Goal: Information Seeking & Learning: Learn about a topic

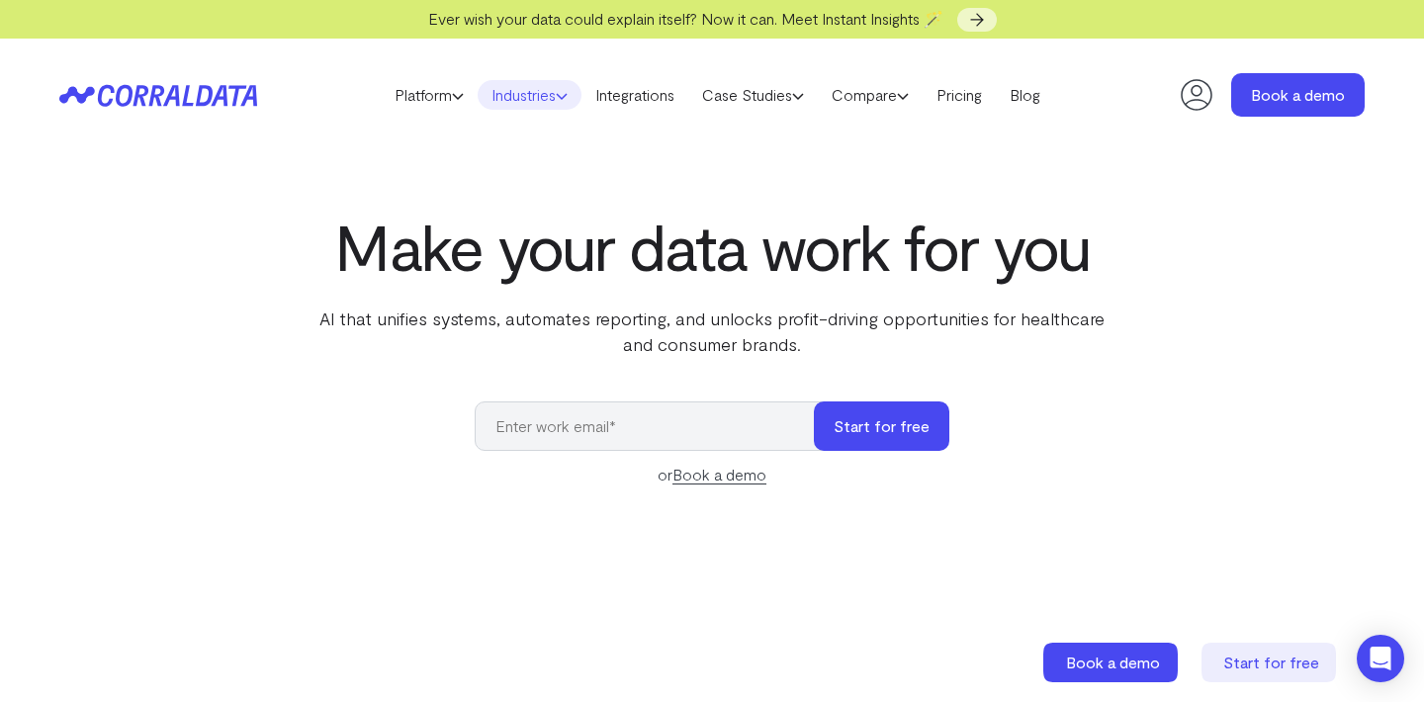
click at [535, 100] on link "Industries" at bounding box center [530, 95] width 104 height 30
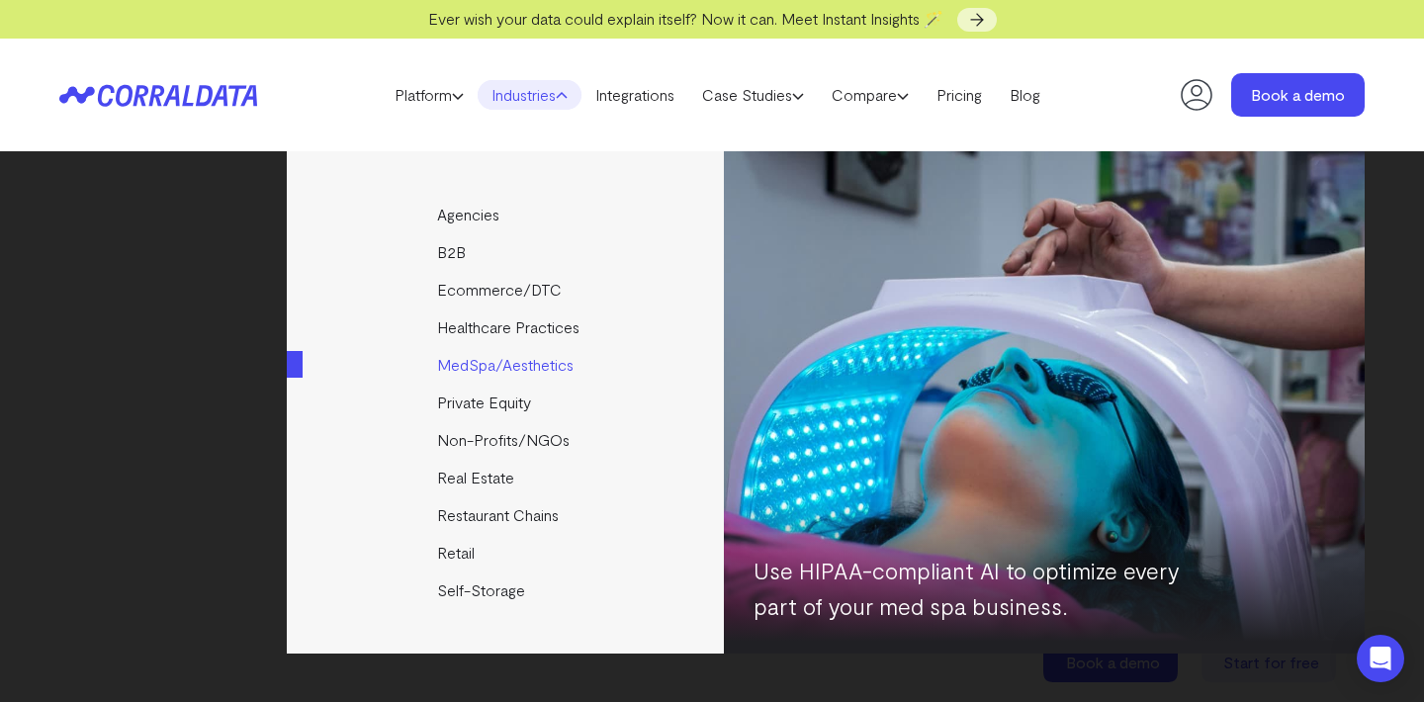
click at [511, 363] on link "MedSpa/Aesthetics" at bounding box center [507, 365] width 440 height 38
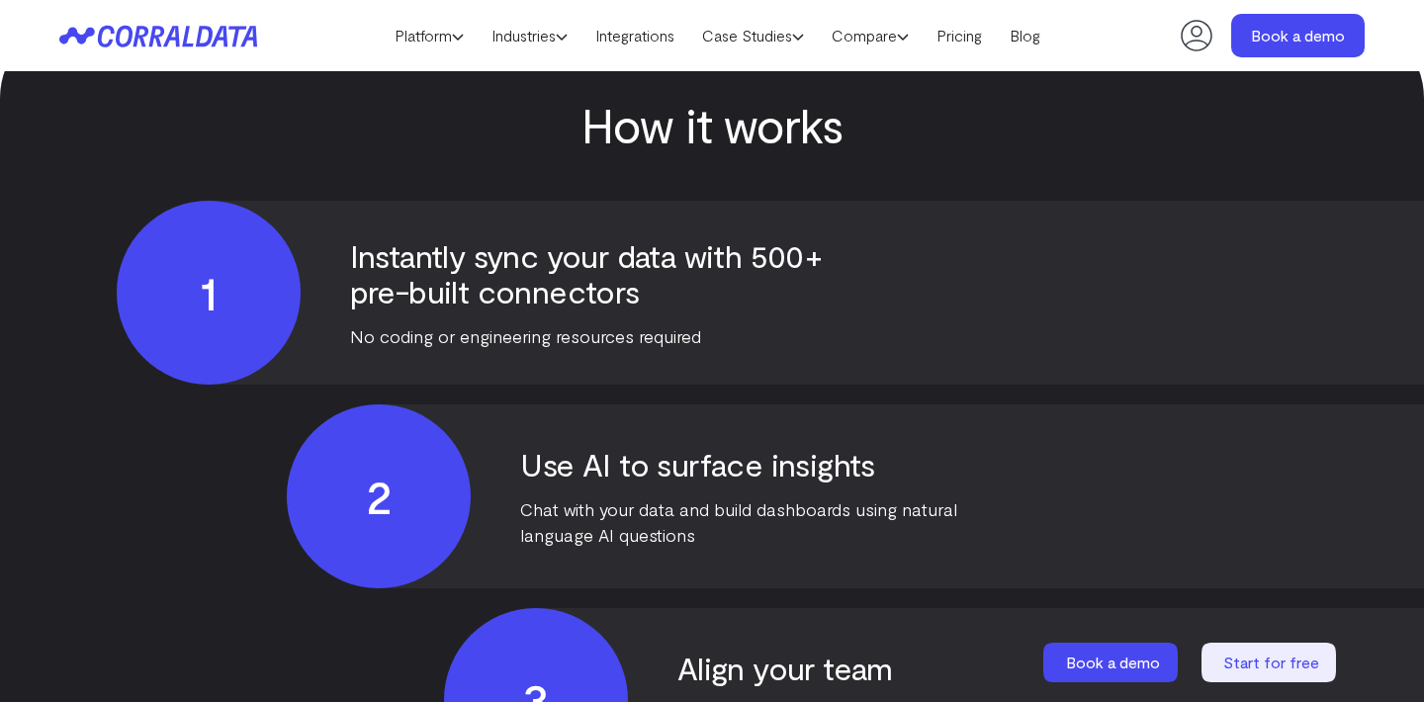
scroll to position [4745, 0]
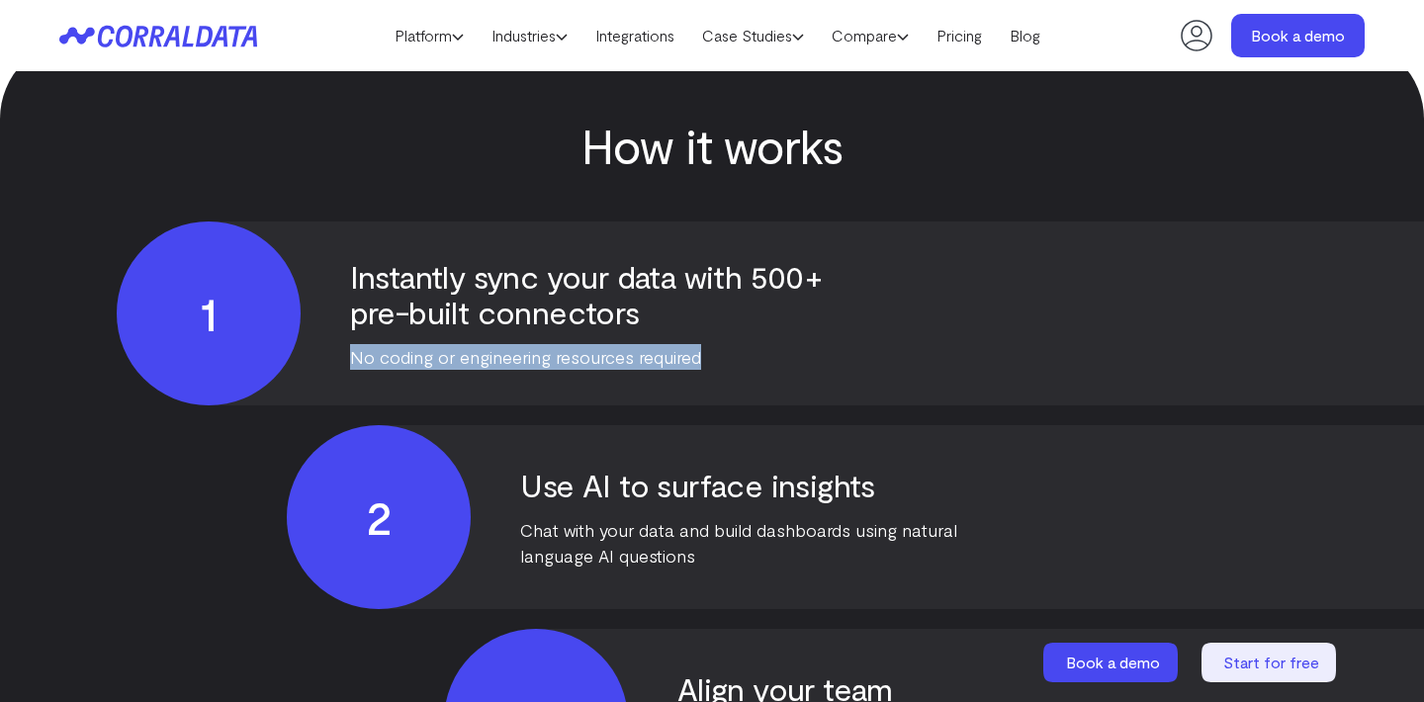
drag, startPoint x: 350, startPoint y: 335, endPoint x: 633, endPoint y: 349, distance: 283.1
click at [633, 349] on div "1 Instantly sync your data with 500+ pre-built connectors No coding or engineer…" at bounding box center [1096, 313] width 1958 height 184
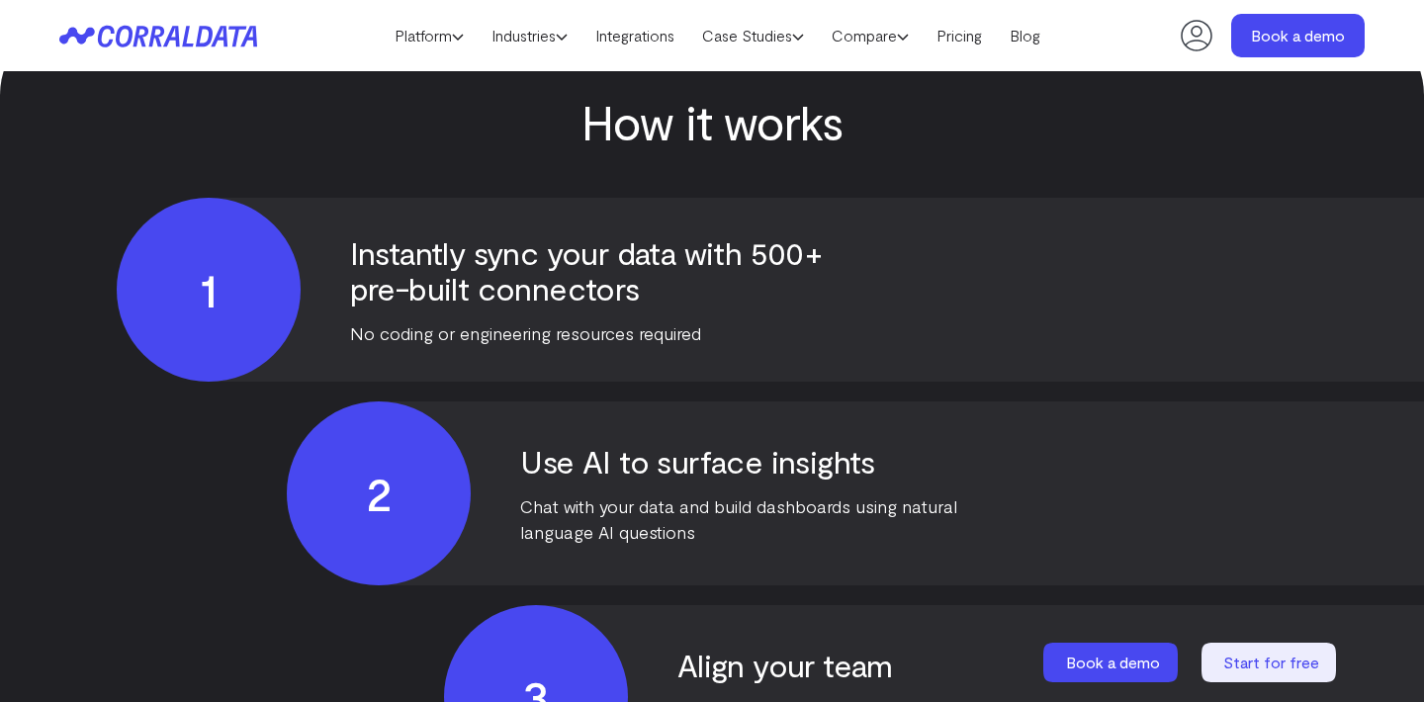
scroll to position [4804, 0]
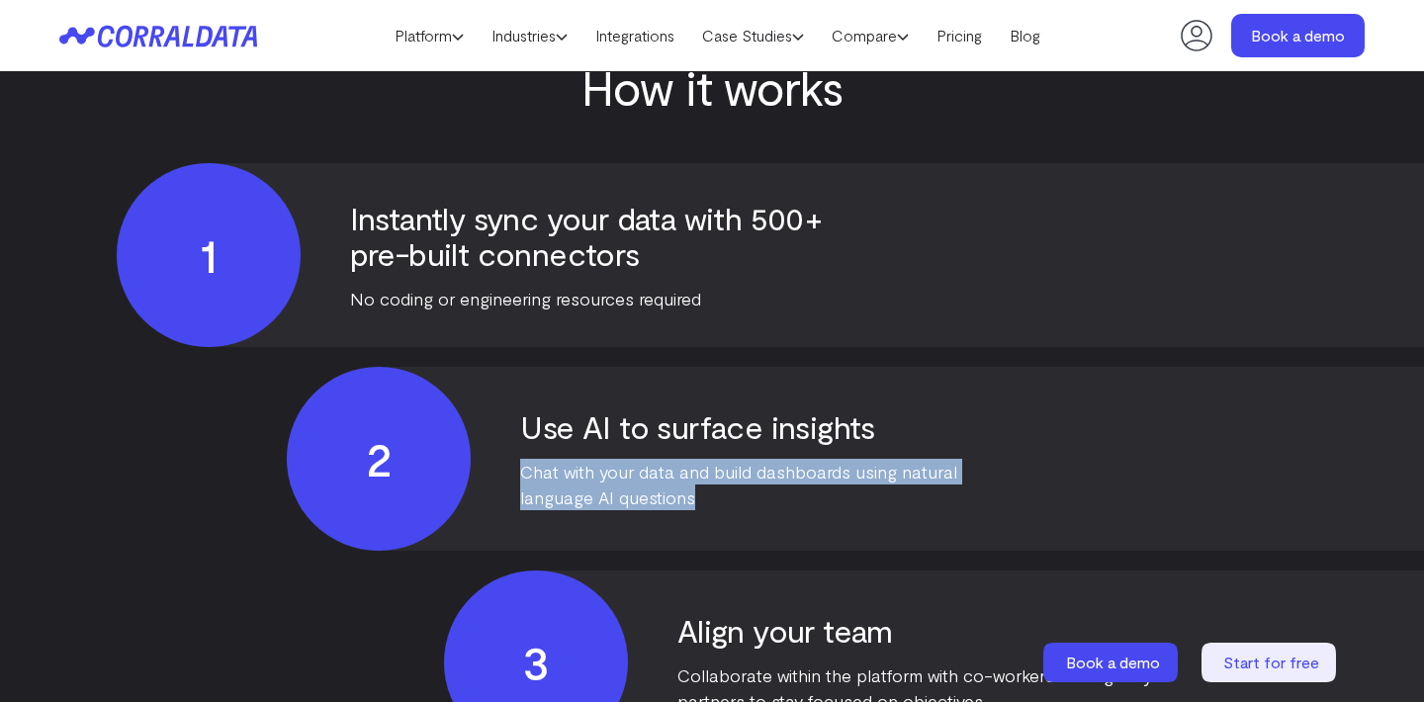
drag, startPoint x: 696, startPoint y: 485, endPoint x: 522, endPoint y: 449, distance: 177.6
click at [522, 449] on div "2 Use AI to surface insights Chat with your data and build dashboards using nat…" at bounding box center [1266, 459] width 1958 height 184
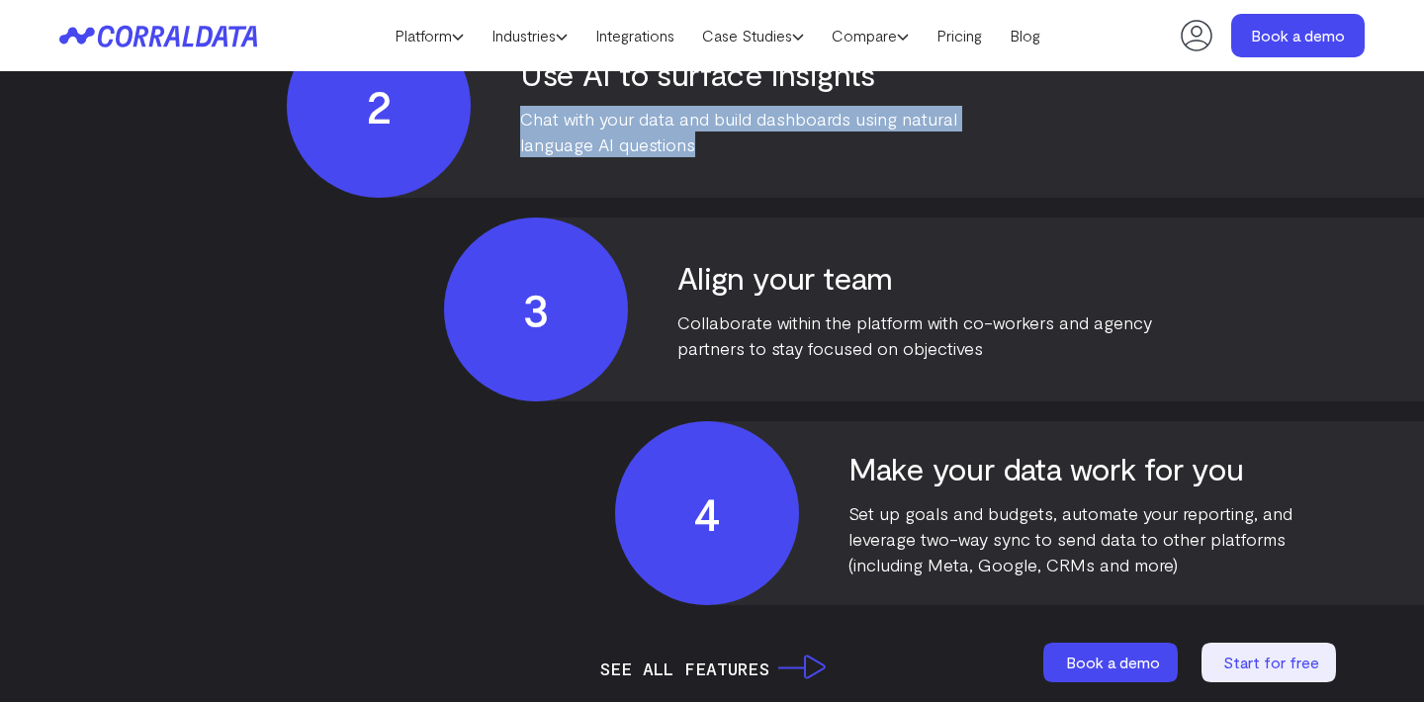
scroll to position [5287, 0]
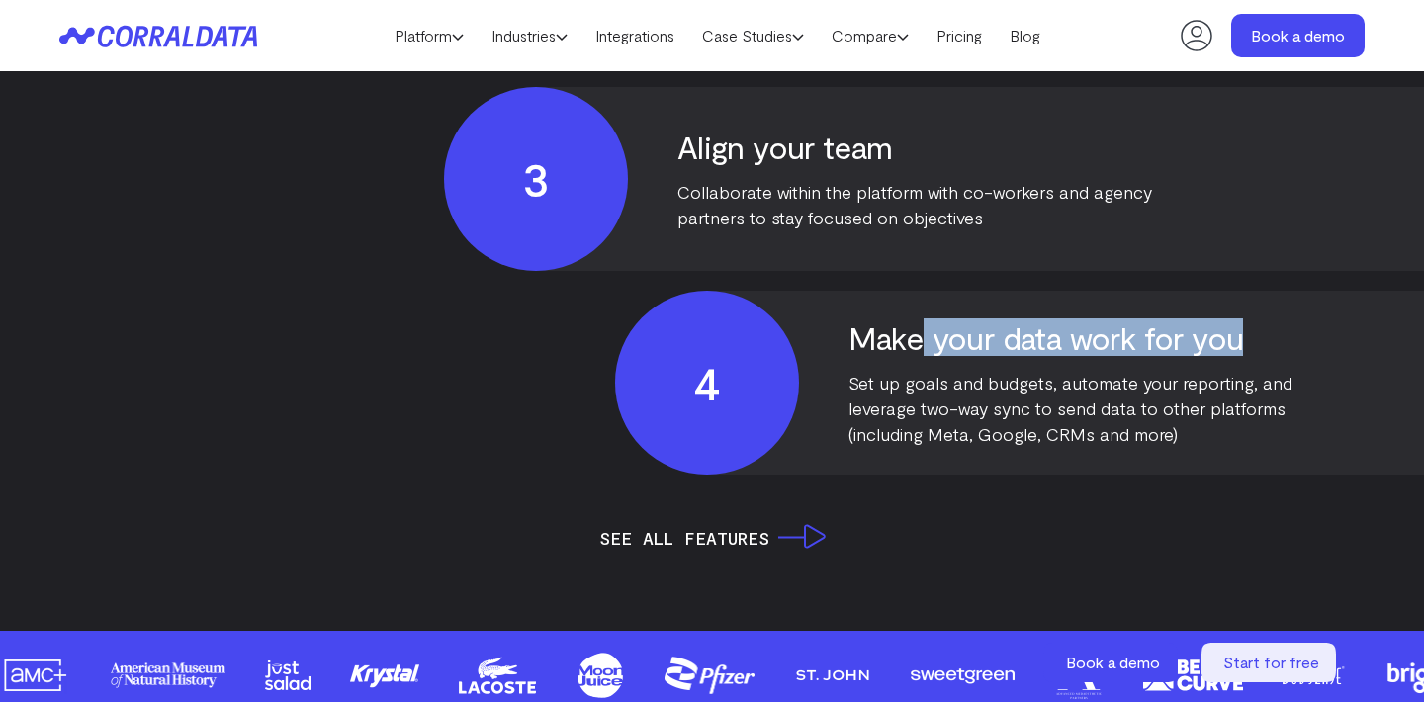
drag, startPoint x: 1247, startPoint y: 301, endPoint x: 910, endPoint y: 315, distance: 337.5
click at [910, 319] on h4 "Make your data work for you" at bounding box center [1085, 337] width 475 height 36
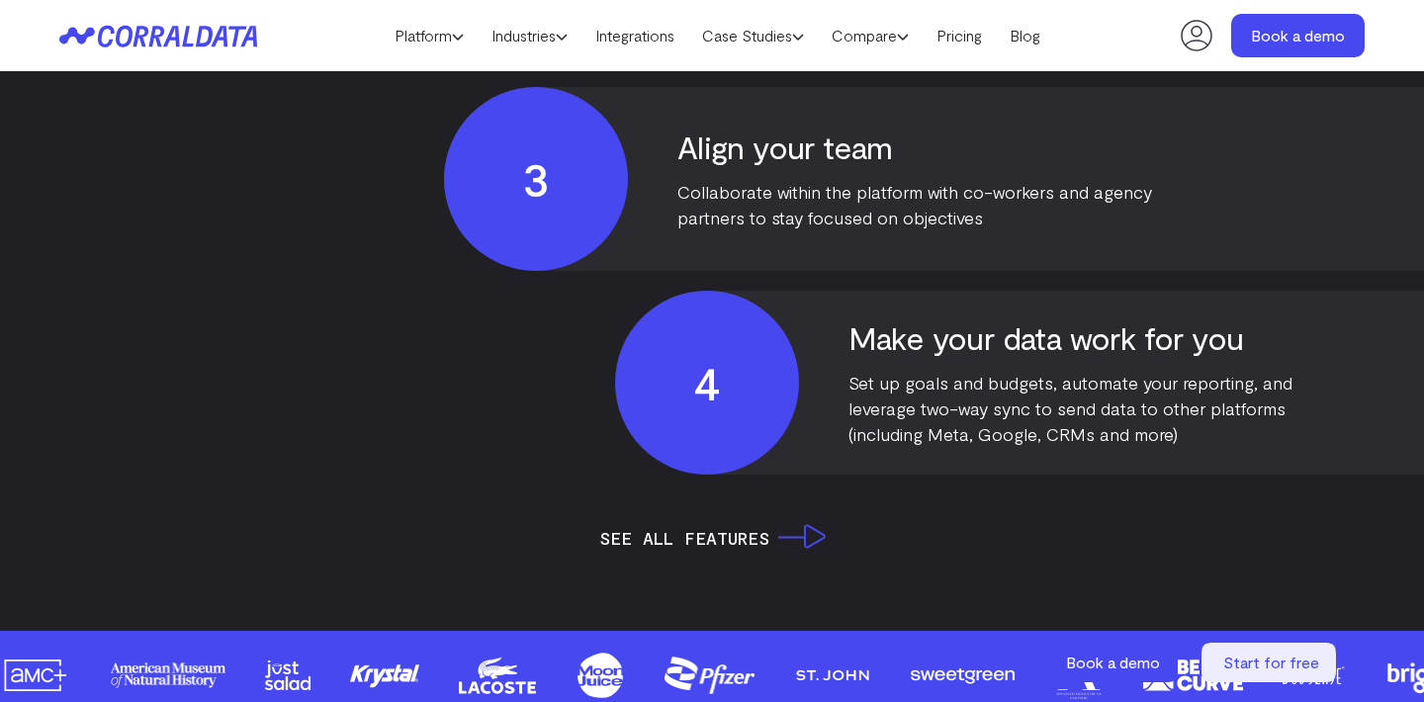
click at [408, 325] on div "1 Instantly sync your data with 500+ pre-built connectors No coding or engineer…" at bounding box center [711, 77] width 1305 height 795
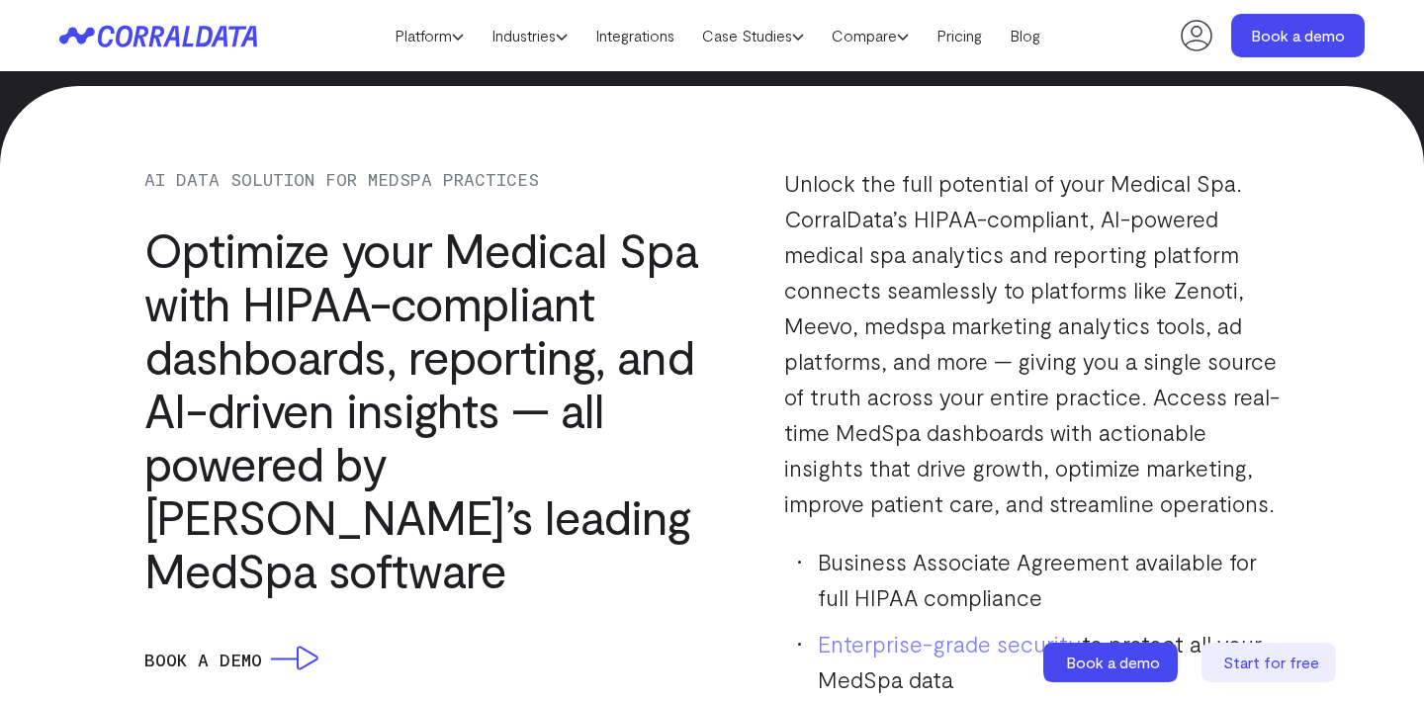
scroll to position [1760, 0]
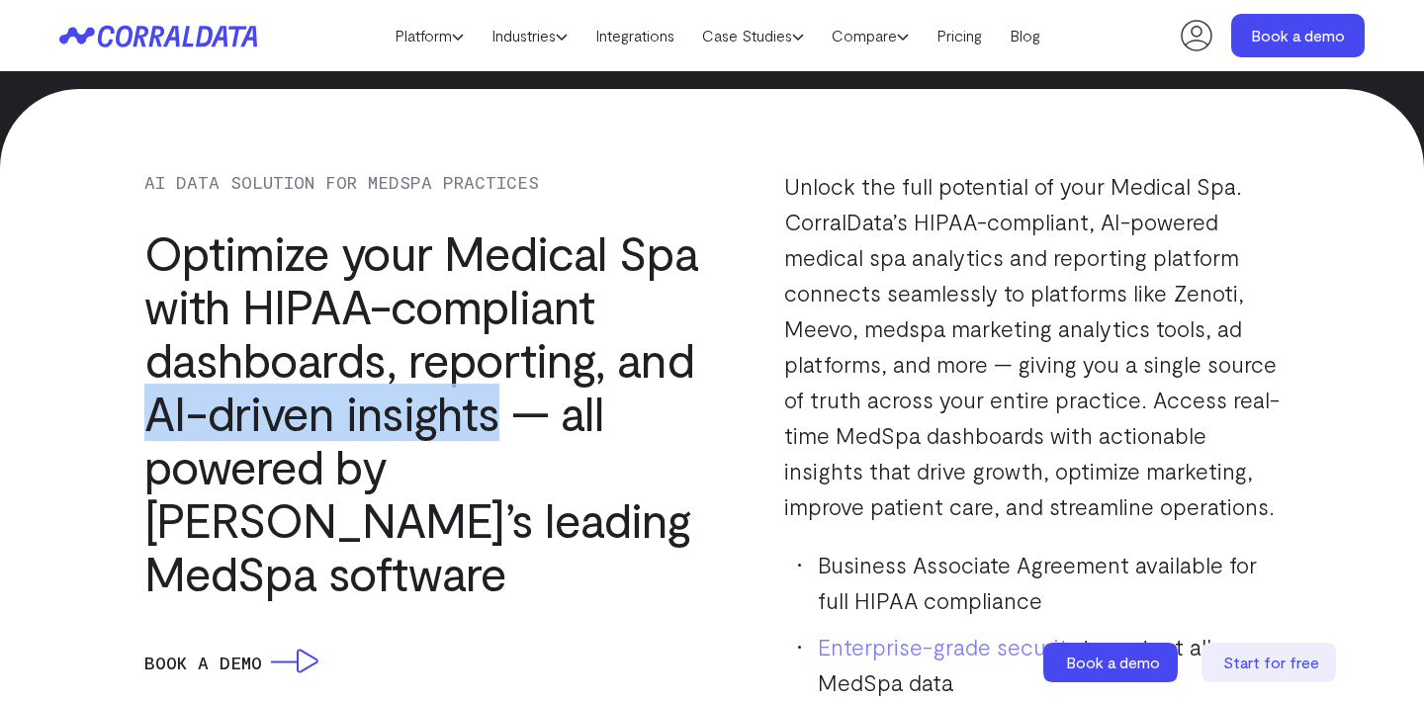
drag, startPoint x: 497, startPoint y: 422, endPoint x: 132, endPoint y: 431, distance: 366.0
click at [132, 431] on div "AI DATA SOLUTION FOR MEDSPA PRACTICES Optimize your Medical Spa with HIPAA-comp…" at bounding box center [711, 515] width 1305 height 694
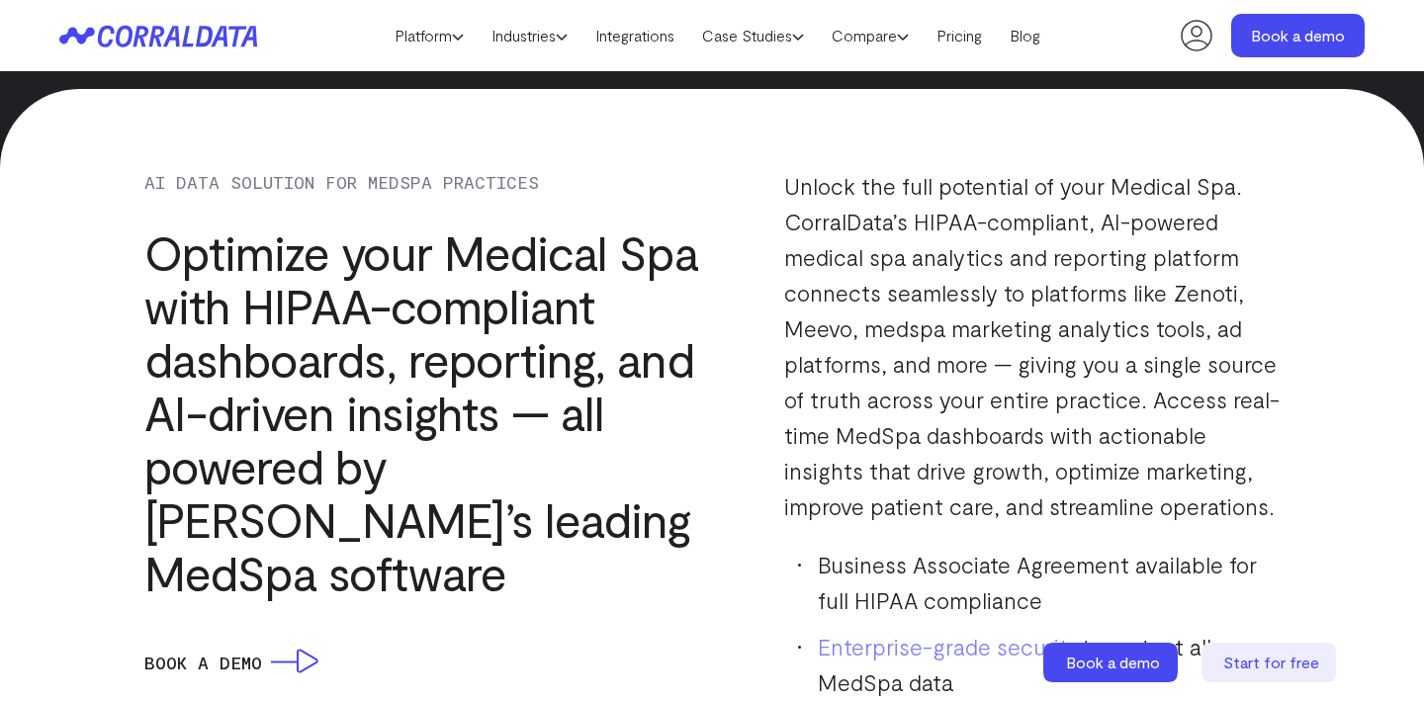
click at [595, 283] on h3 "Optimize your Medical Spa with HIPAA-compliant dashboards, reporting, and AI-dr…" at bounding box center [421, 412] width 555 height 374
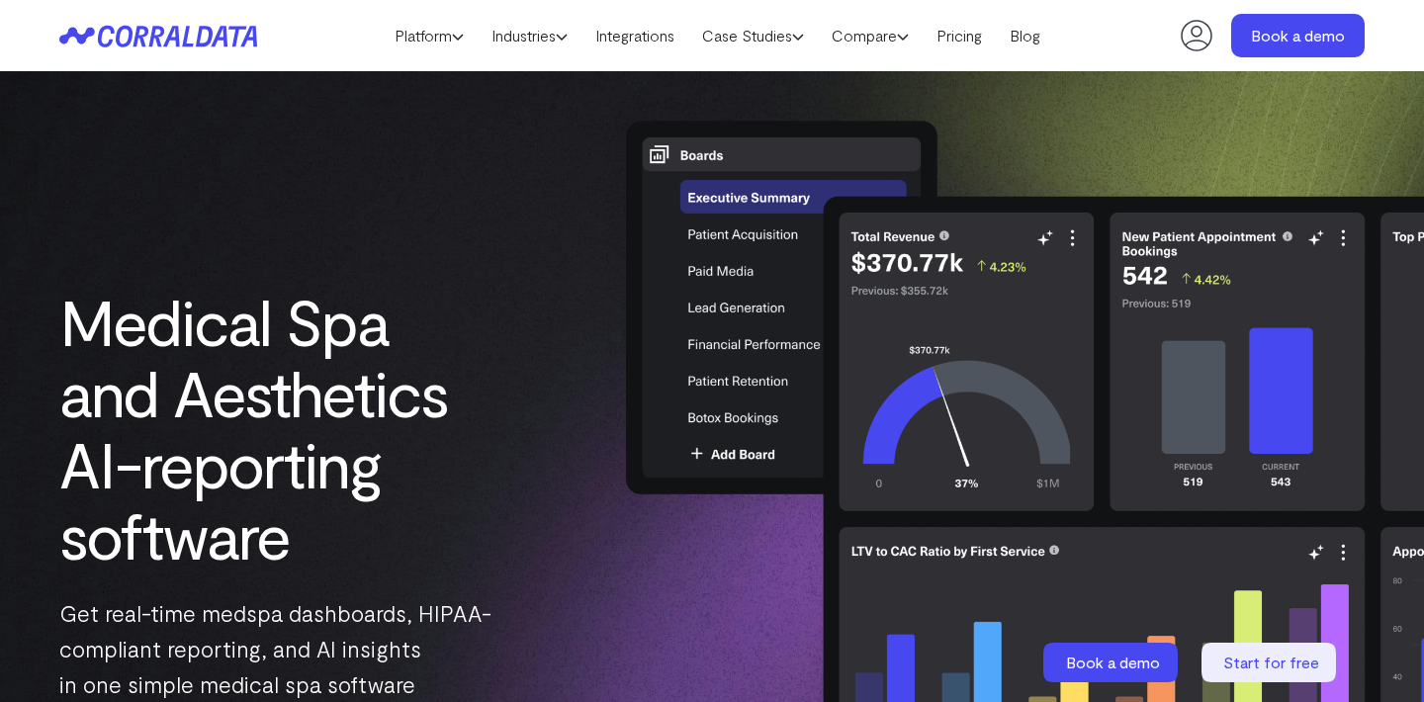
scroll to position [0, 0]
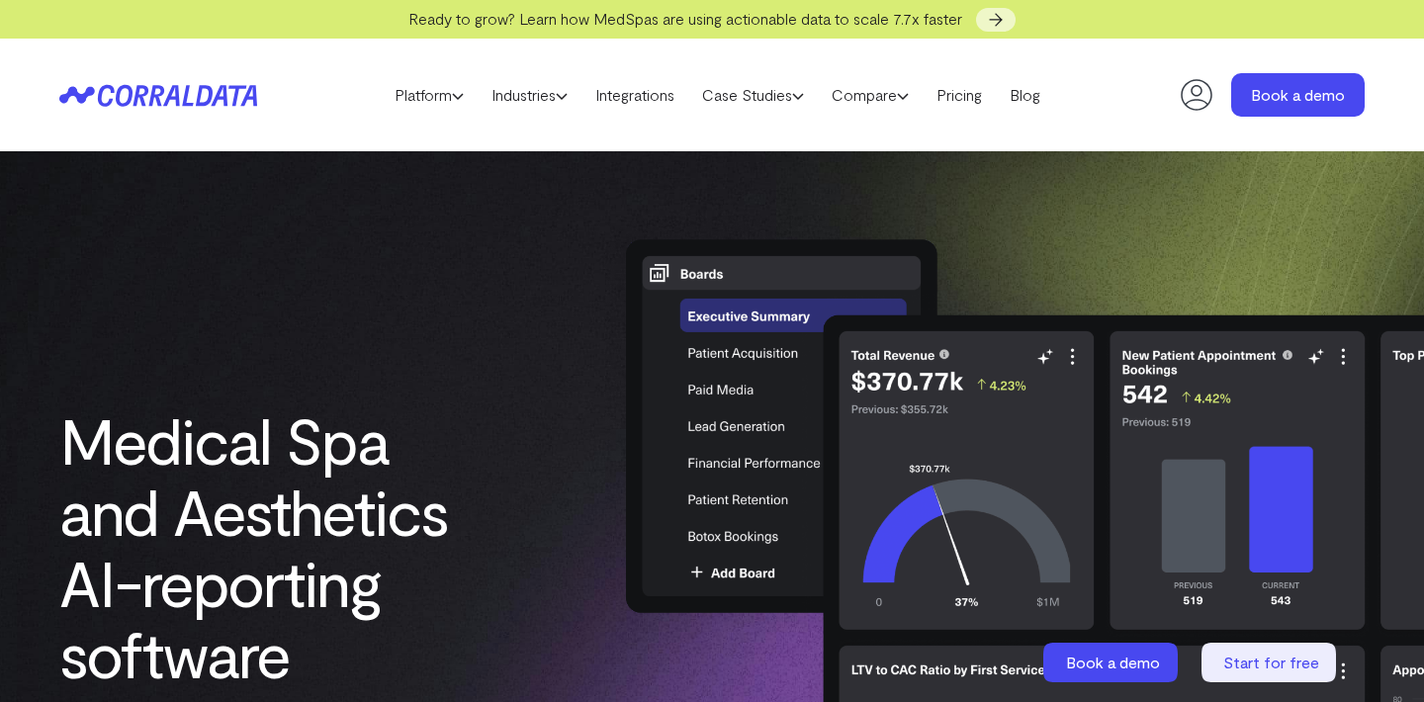
click at [526, 111] on header "Platform AI Reporting Use AI to effortlessly answer any business questions from…" at bounding box center [711, 95] width 1305 height 113
click at [530, 100] on link "Industries" at bounding box center [530, 95] width 104 height 30
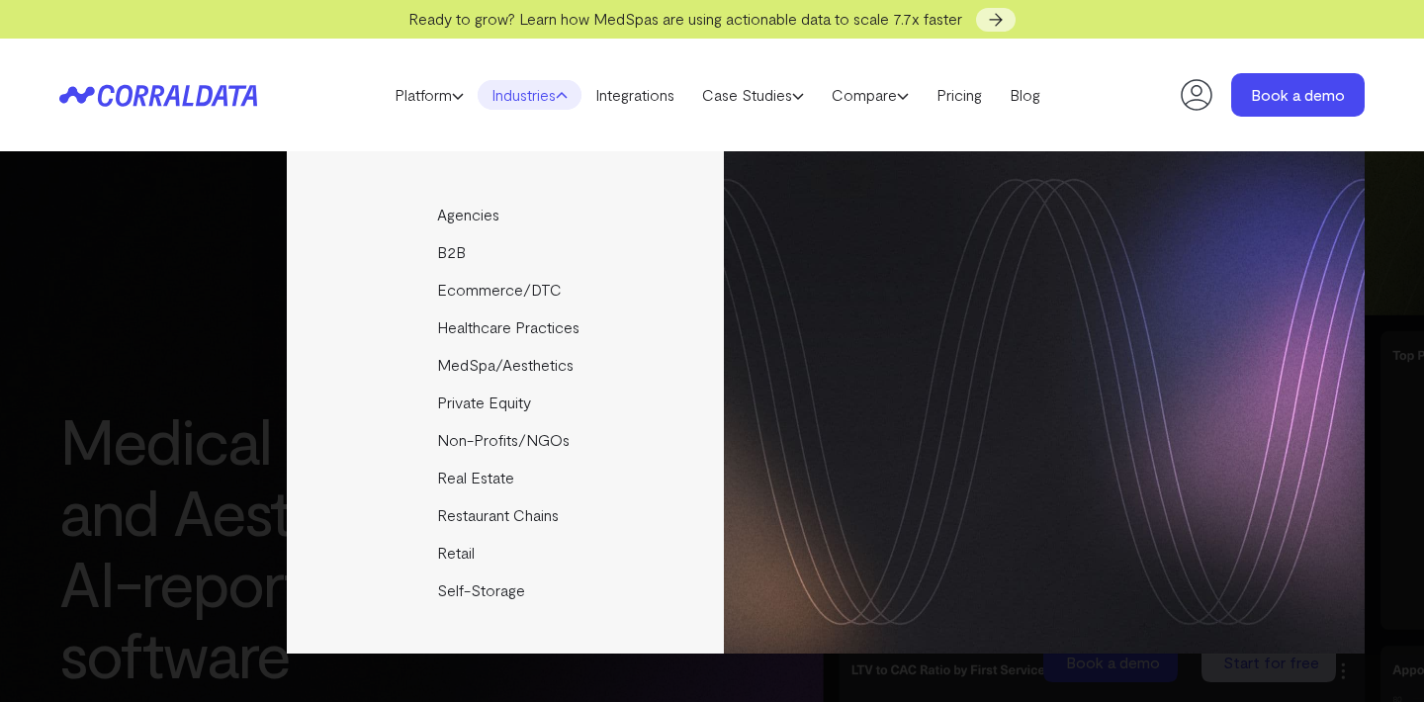
click at [256, 440] on div "Agencies Help your clients become data driven faster through seamless reporting…" at bounding box center [711, 402] width 1305 height 502
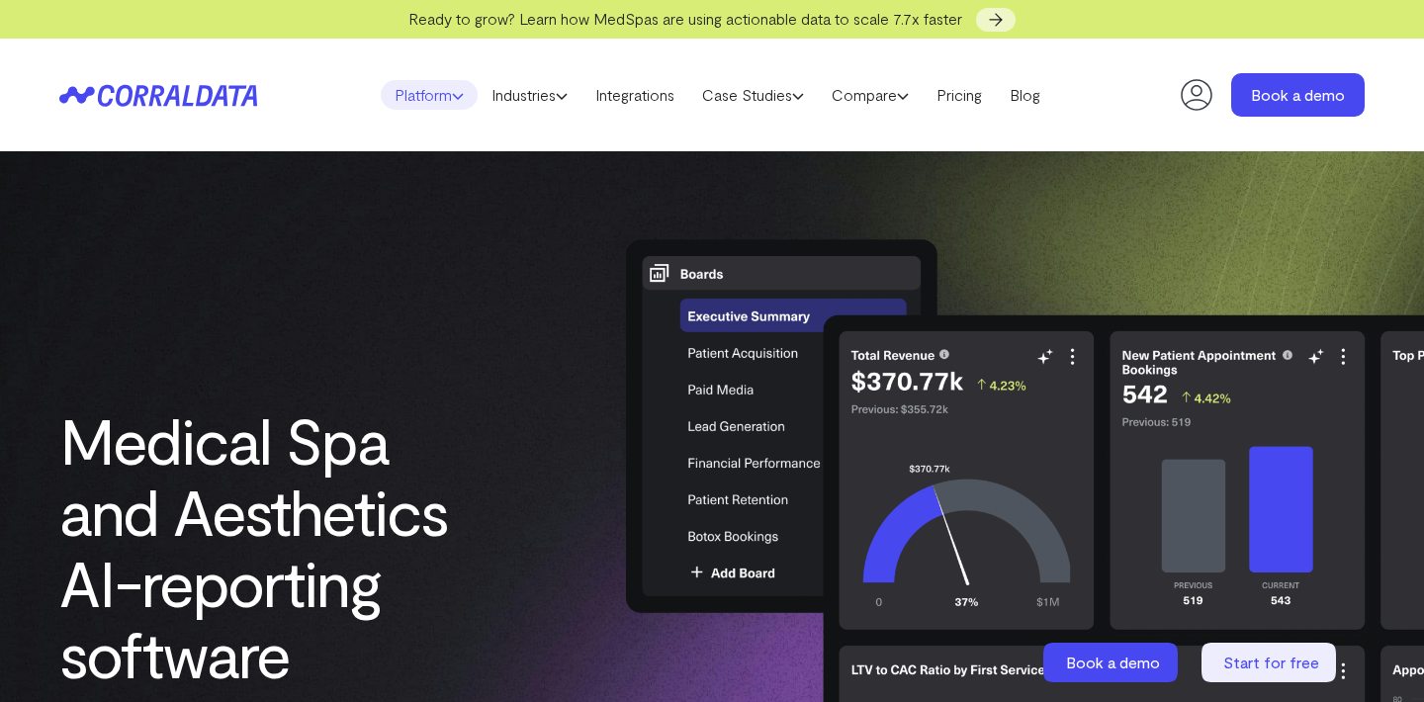
click at [440, 95] on link "Platform" at bounding box center [429, 95] width 97 height 30
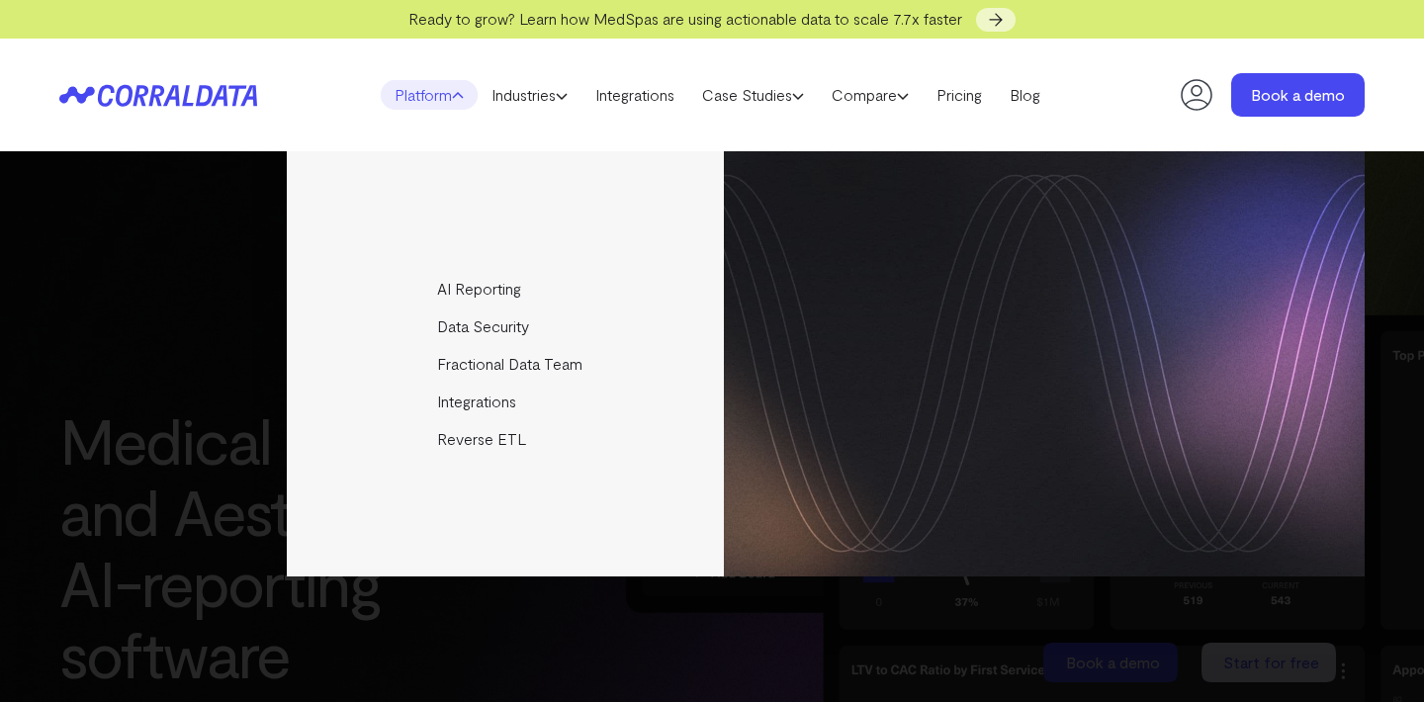
click at [305, 255] on ul "AI Reporting Use AI to effortlessly answer any business questions from all your…" at bounding box center [826, 363] width 1078 height 425
click at [262, 269] on div "AI Reporting Use AI to effortlessly answer any business questions from all your…" at bounding box center [711, 363] width 1305 height 425
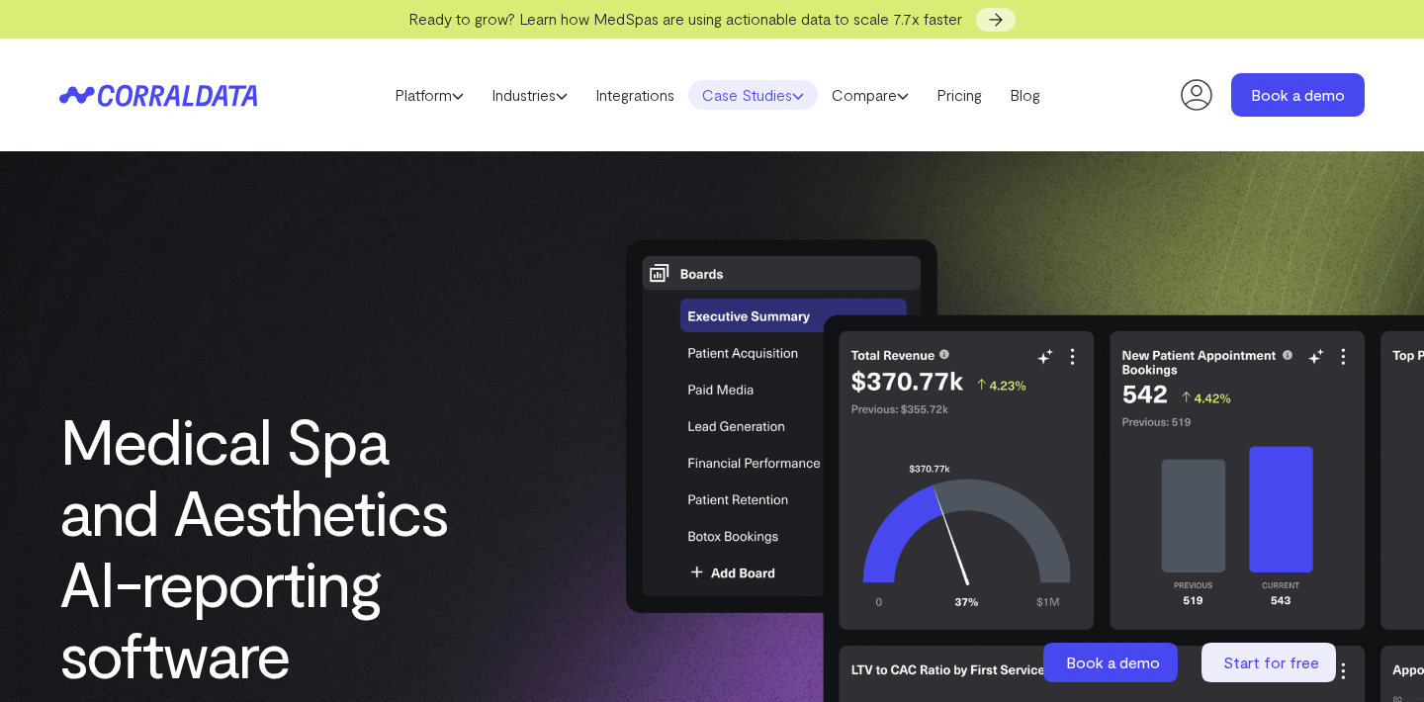
click at [764, 99] on link "Case Studies" at bounding box center [753, 95] width 130 height 30
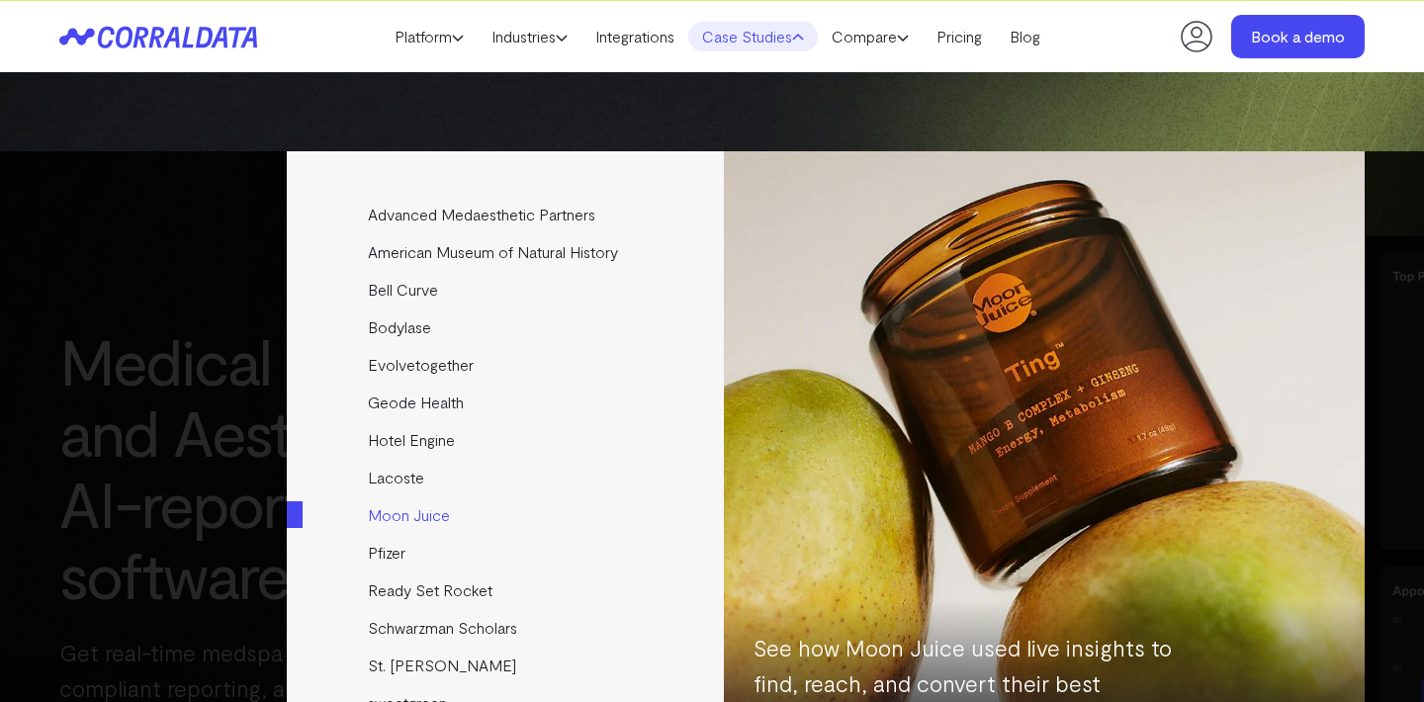
scroll to position [75, 0]
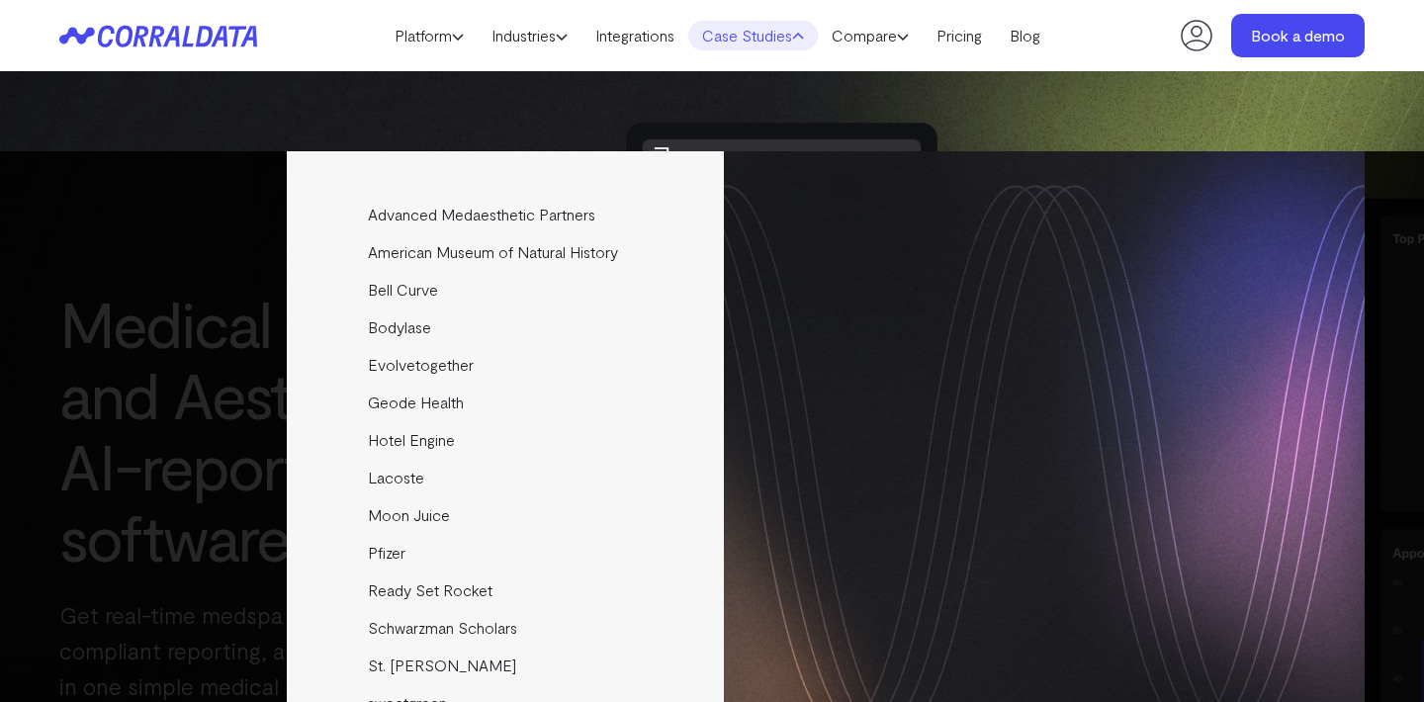
click at [804, 31] on icon at bounding box center [798, 37] width 12 height 12
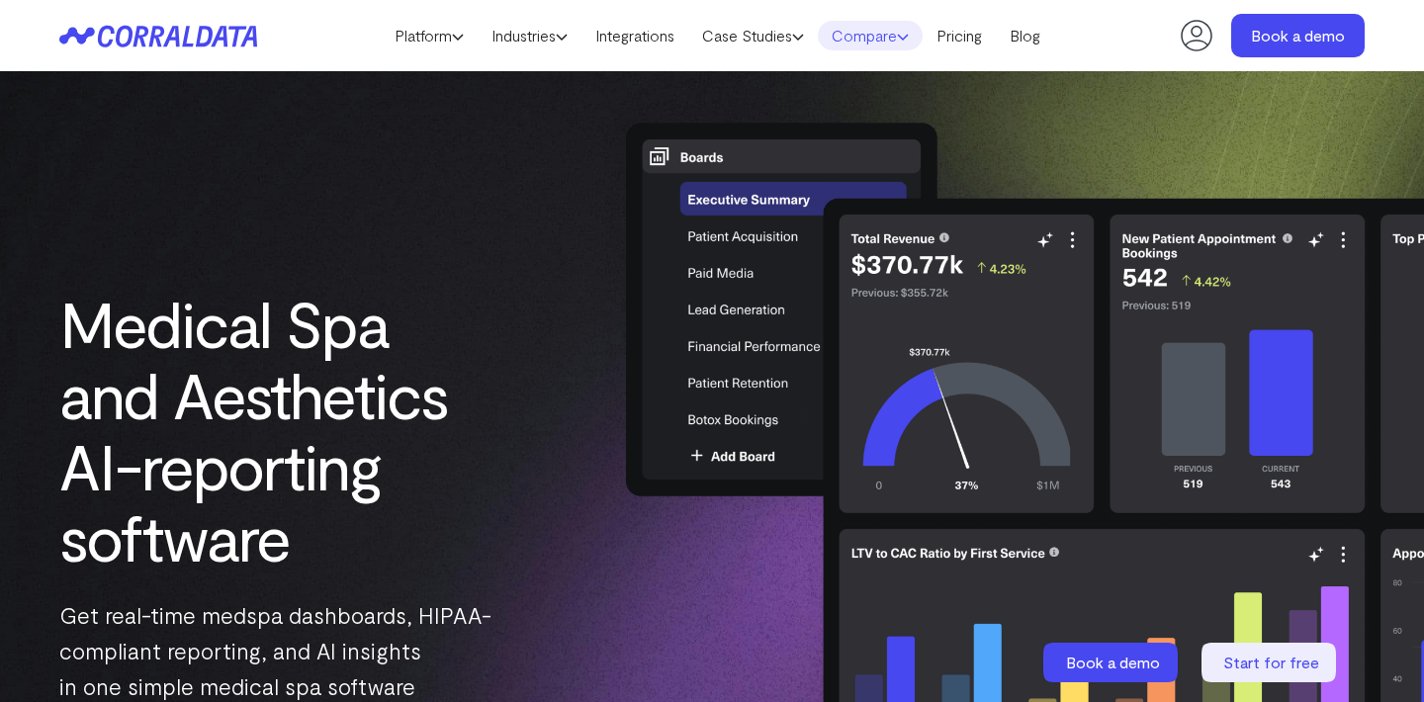
click at [895, 35] on link "Compare" at bounding box center [870, 36] width 105 height 30
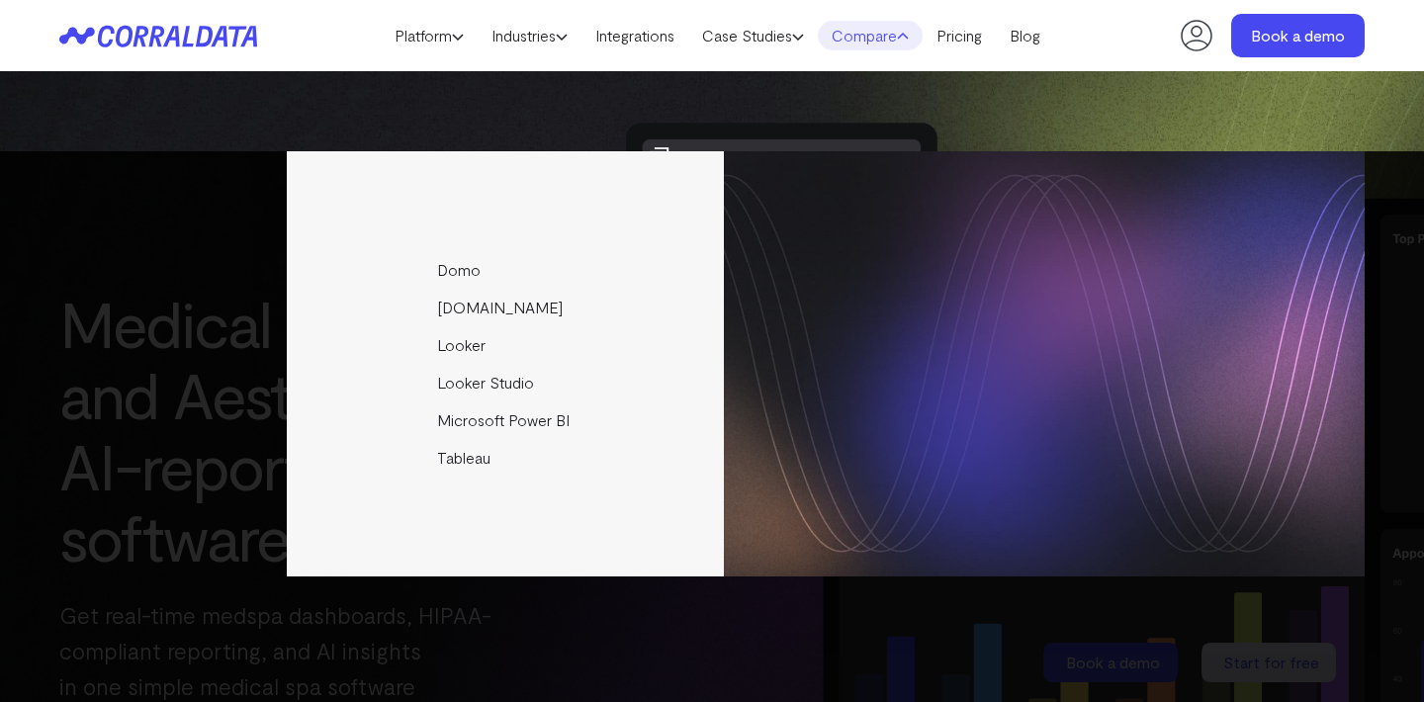
click at [505, 117] on div "Medical Spa and Aesthetics AI-reporting software Get real-time medspa dashboard…" at bounding box center [712, 496] width 1424 height 923
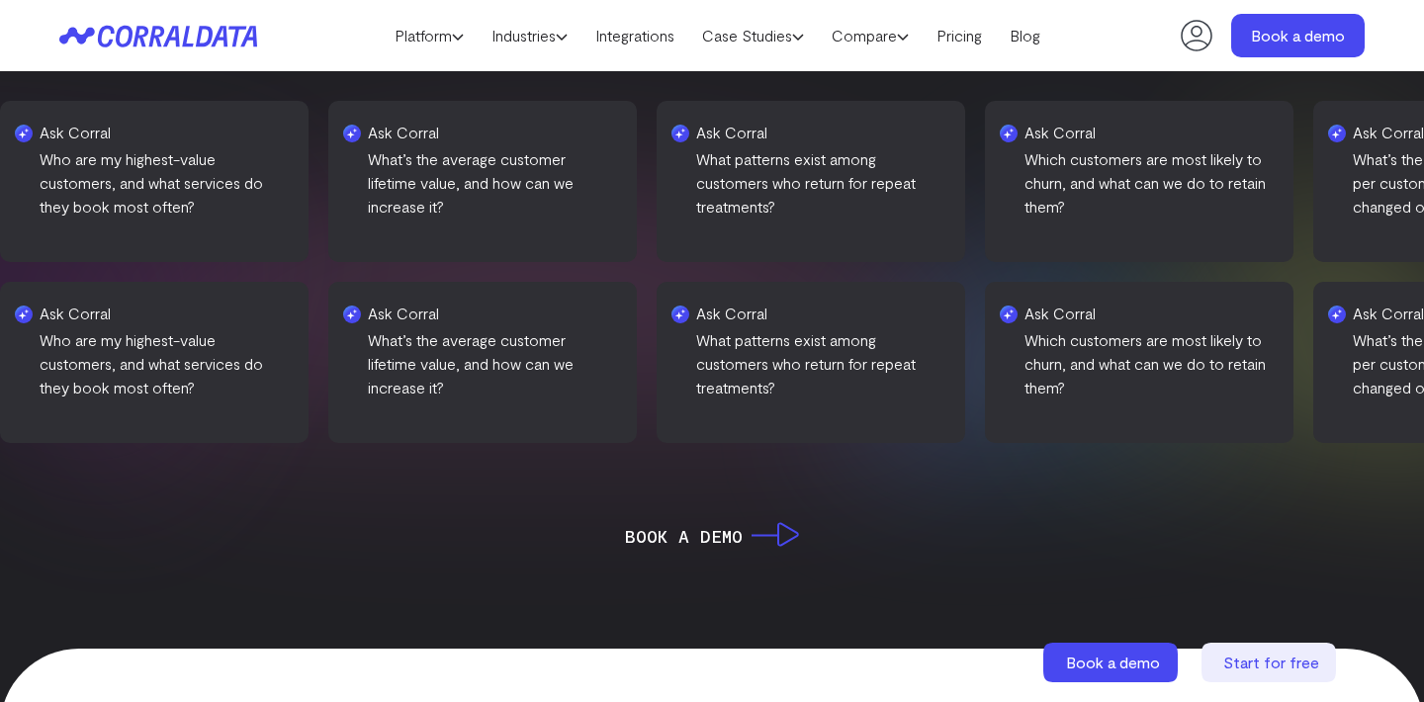
scroll to position [703, 0]
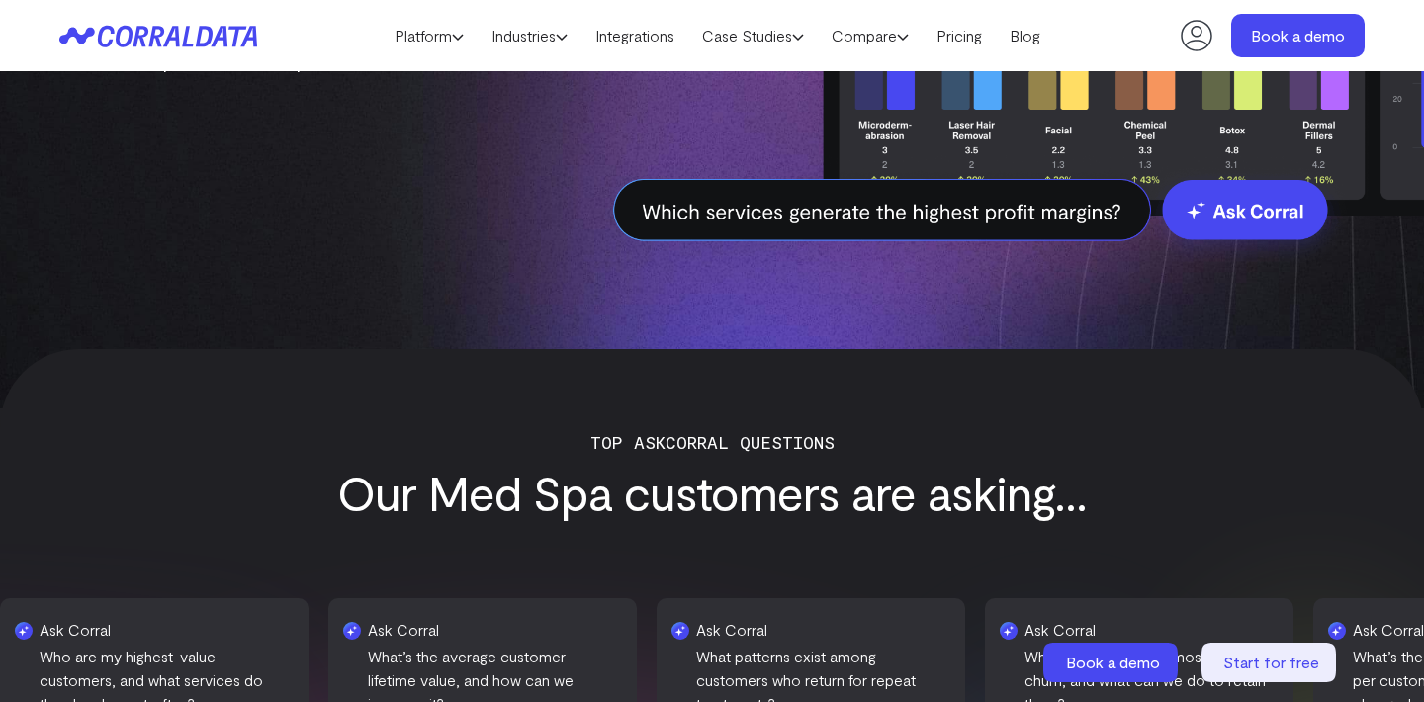
click at [170, 53] on header "Platform AI Reporting Use AI to effortlessly answer any business questions from…" at bounding box center [711, 35] width 1305 height 71
click at [178, 37] on icon at bounding box center [146, 36] width 96 height 22
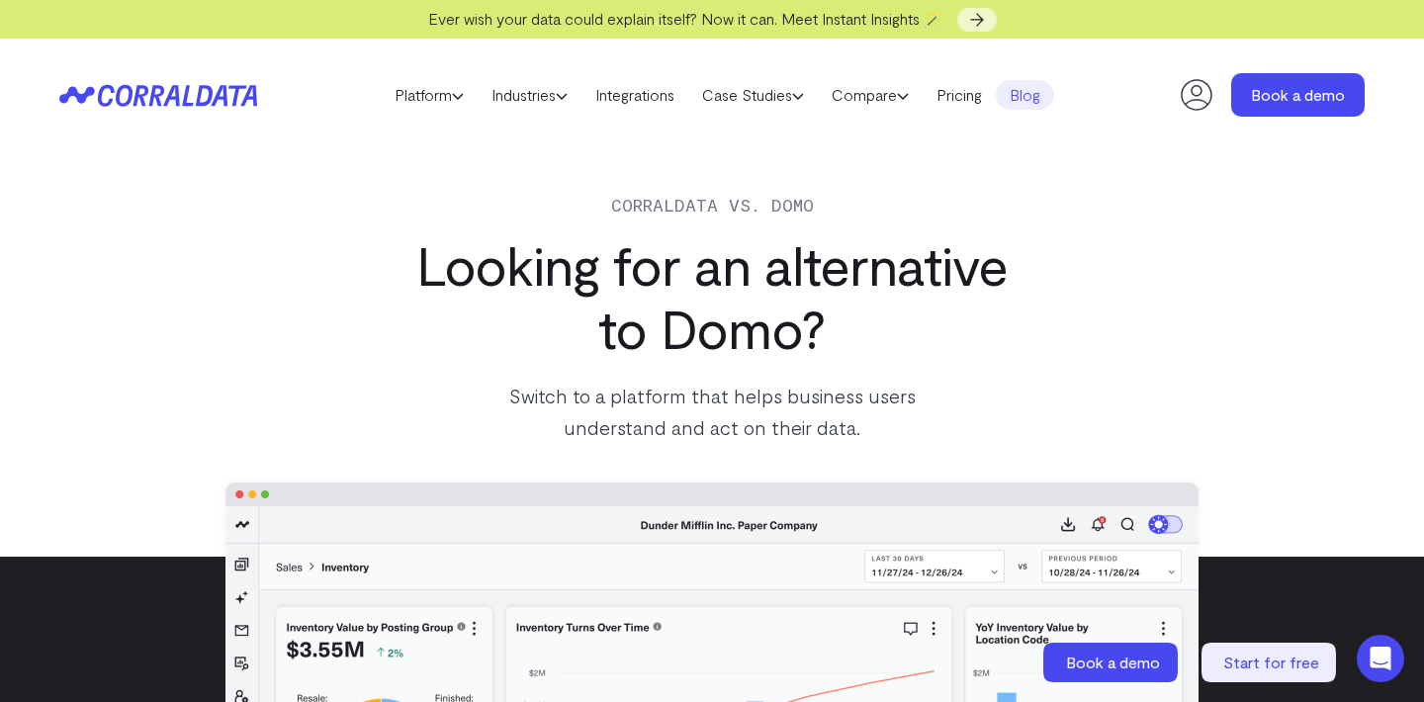
click at [1037, 98] on link "Blog" at bounding box center [1025, 95] width 58 height 30
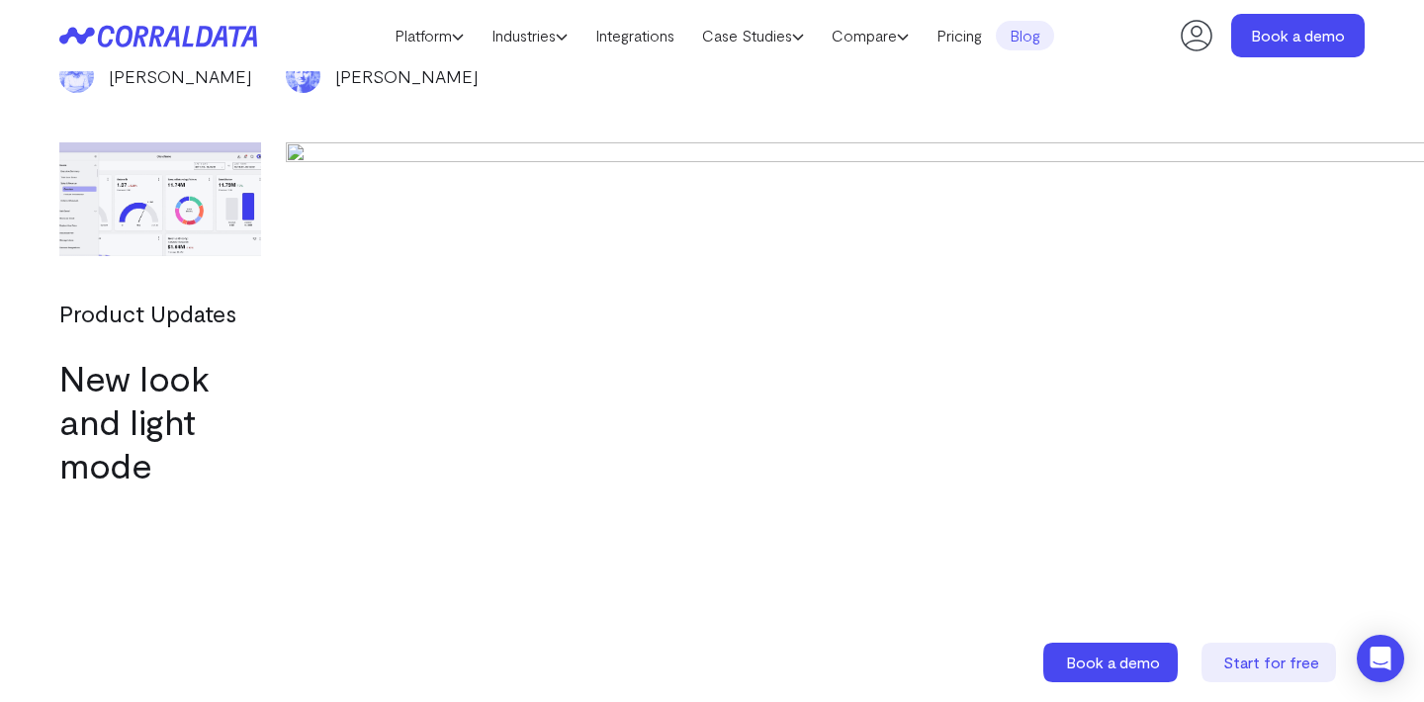
scroll to position [6604, 0]
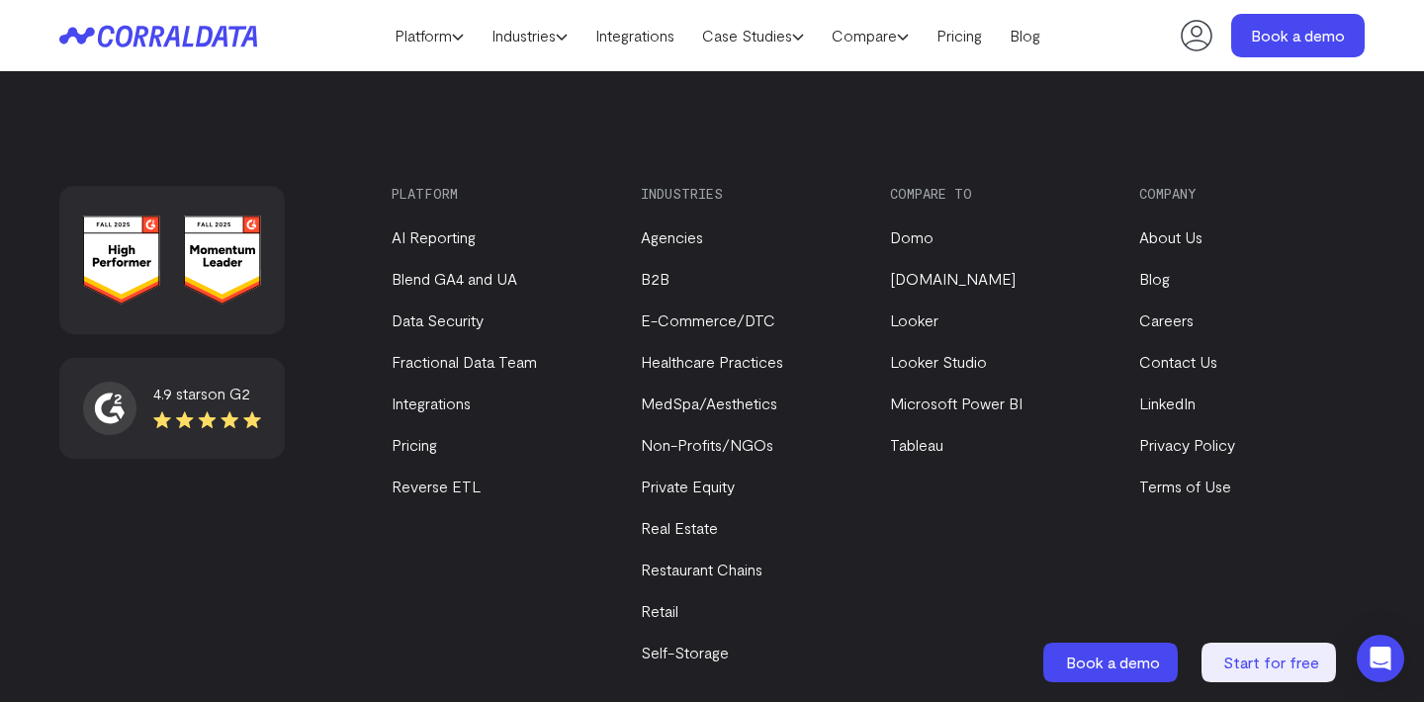
scroll to position [2852, 0]
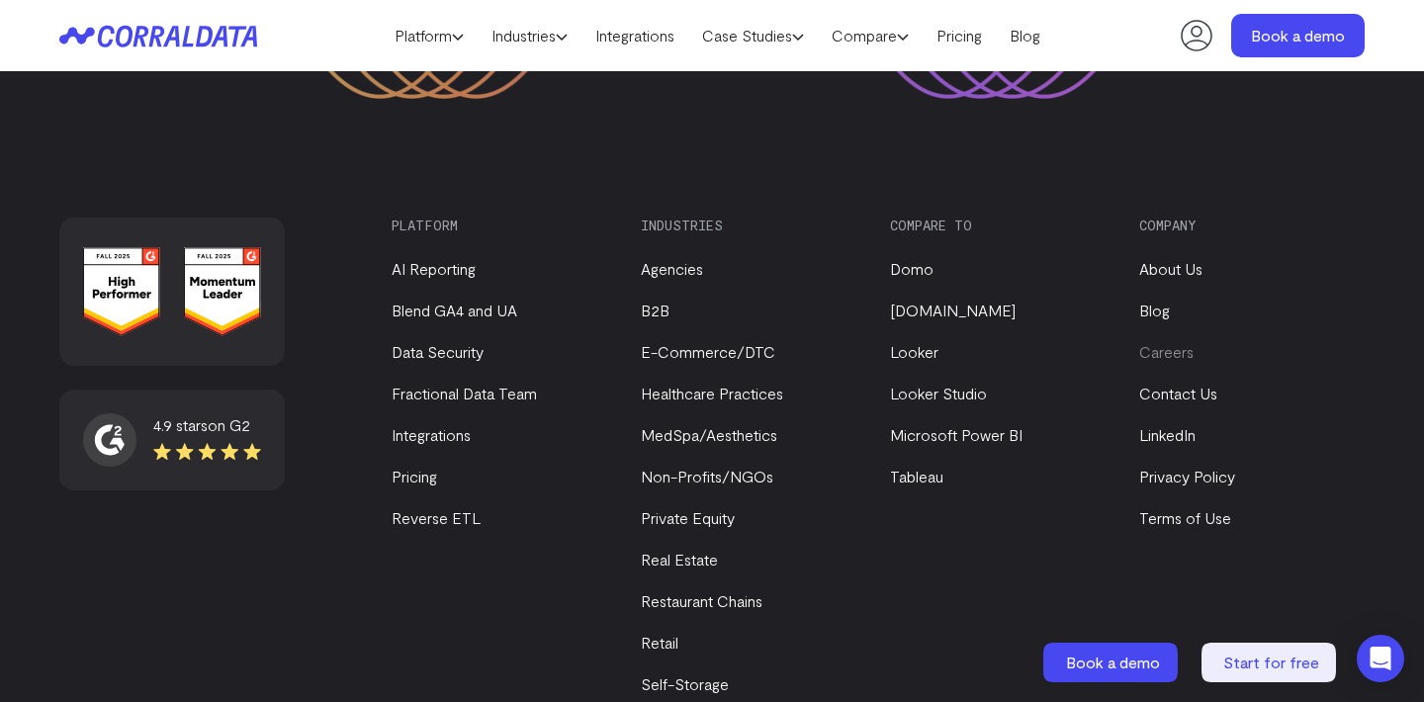
click at [1172, 342] on link "Careers" at bounding box center [1166, 351] width 54 height 19
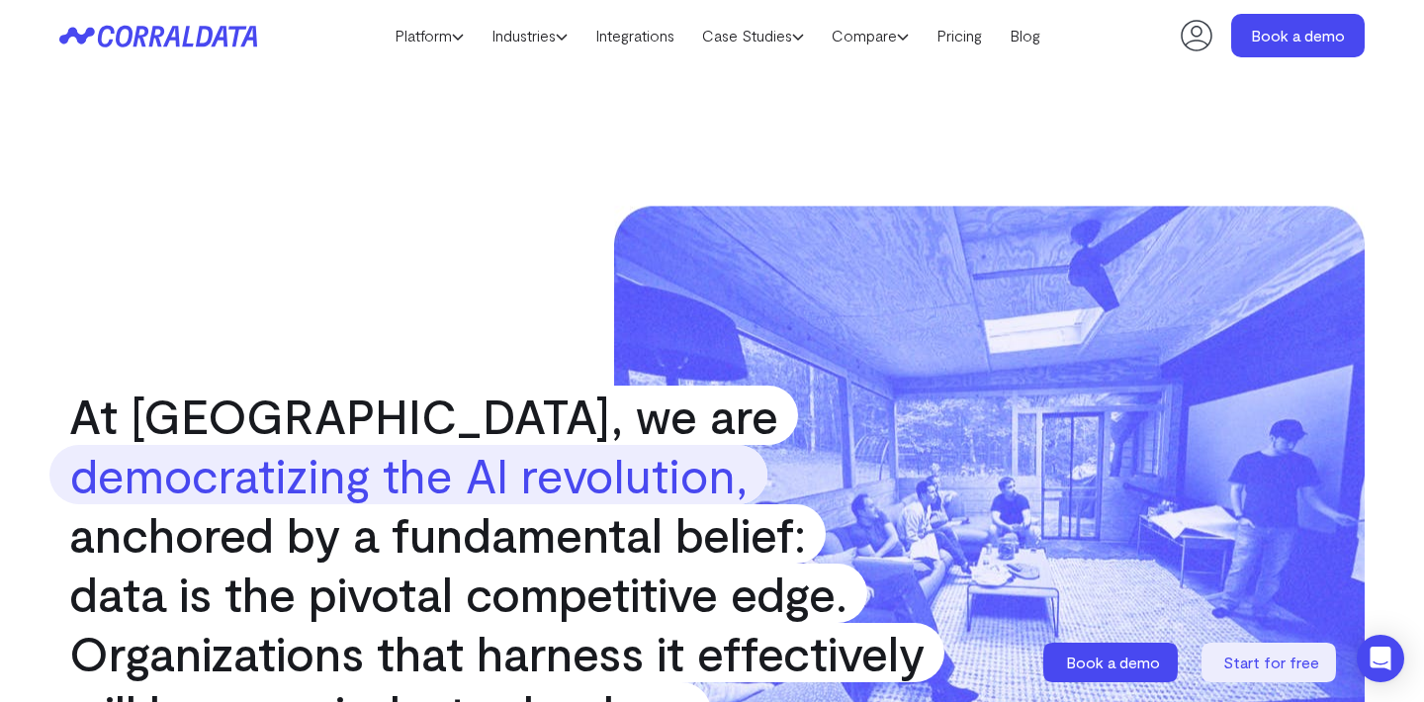
scroll to position [0, 0]
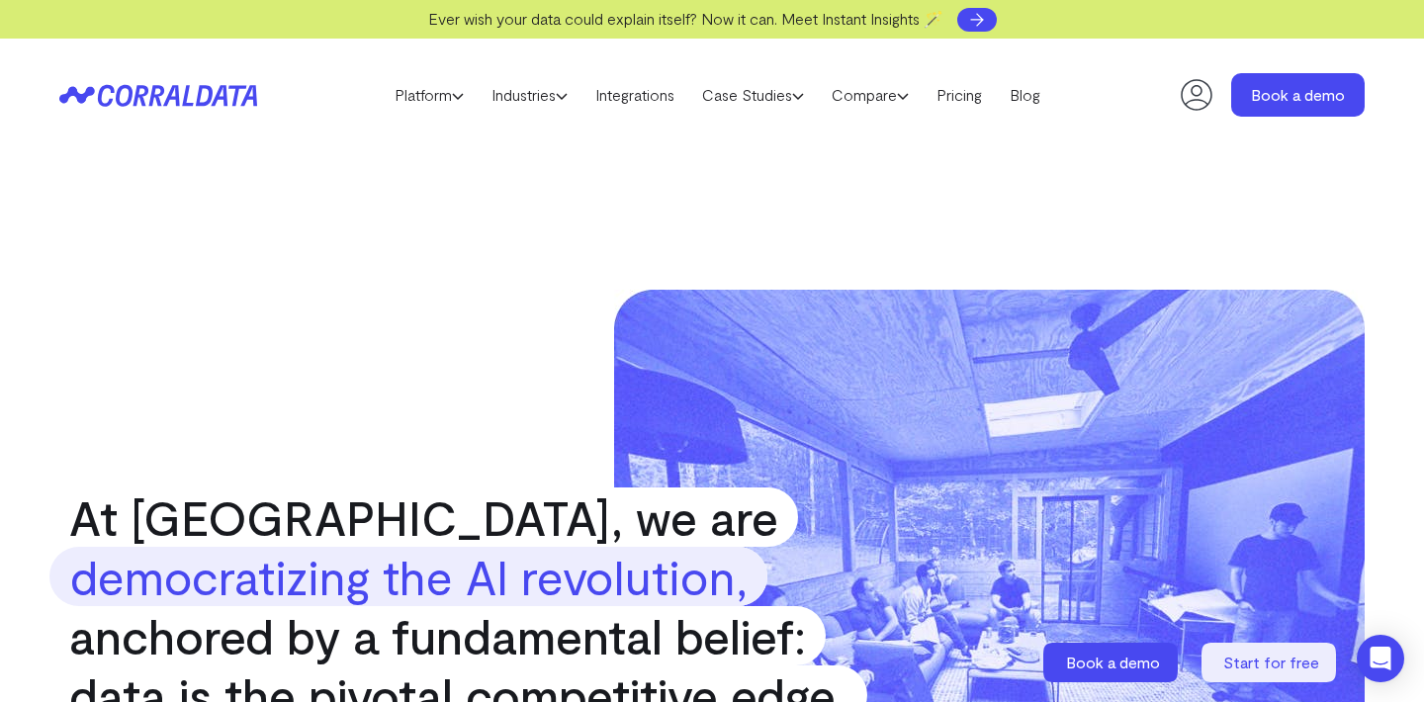
click at [984, 22] on icon at bounding box center [977, 20] width 20 height 20
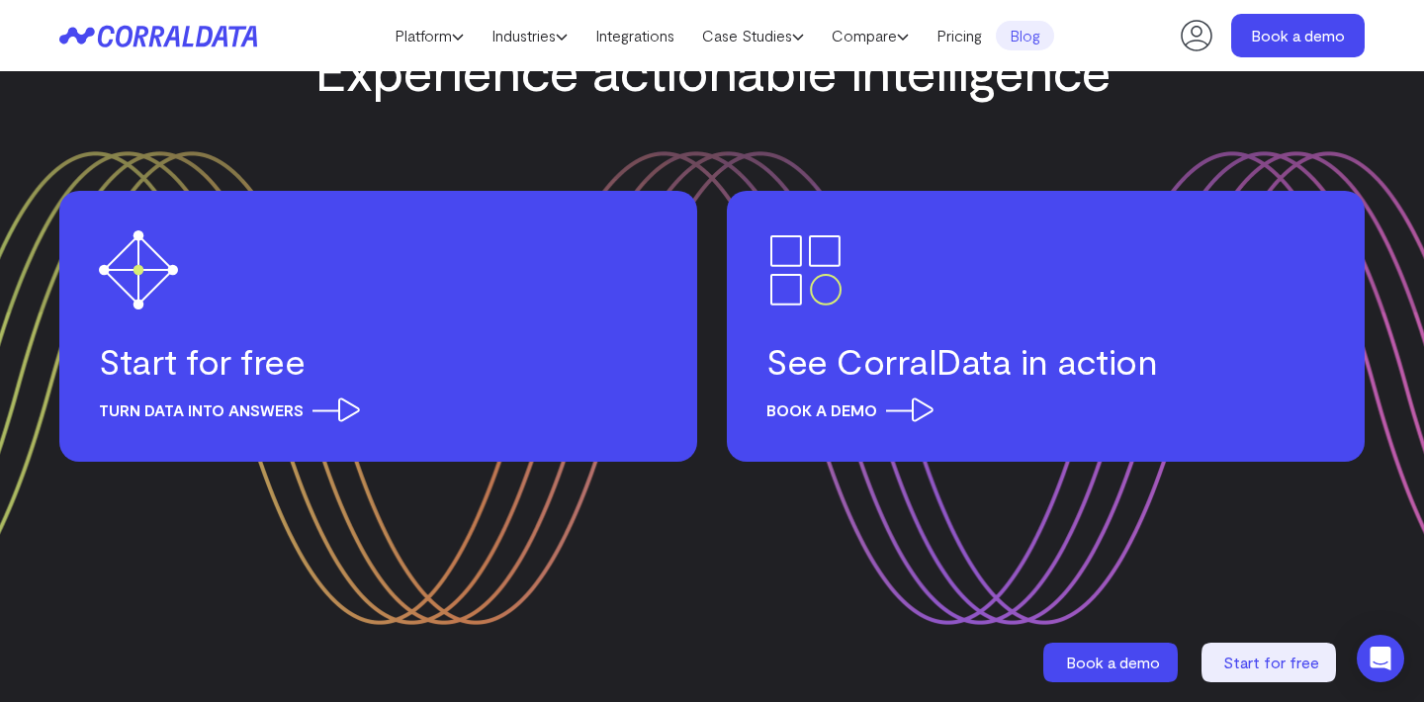
scroll to position [4548, 0]
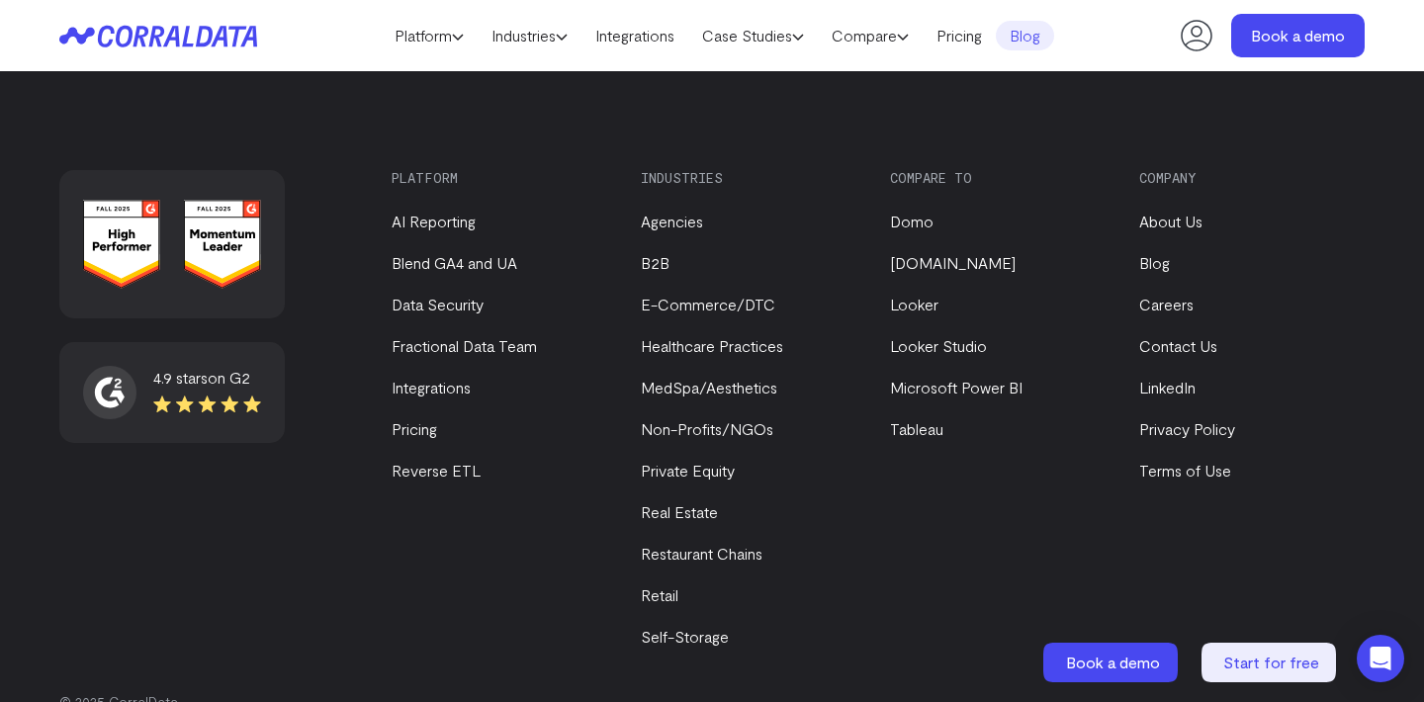
click at [218, 395] on icon at bounding box center [207, 405] width 108 height 21
click at [399, 417] on li "Pricing" at bounding box center [500, 429] width 216 height 24
click at [402, 419] on link "Pricing" at bounding box center [414, 428] width 45 height 19
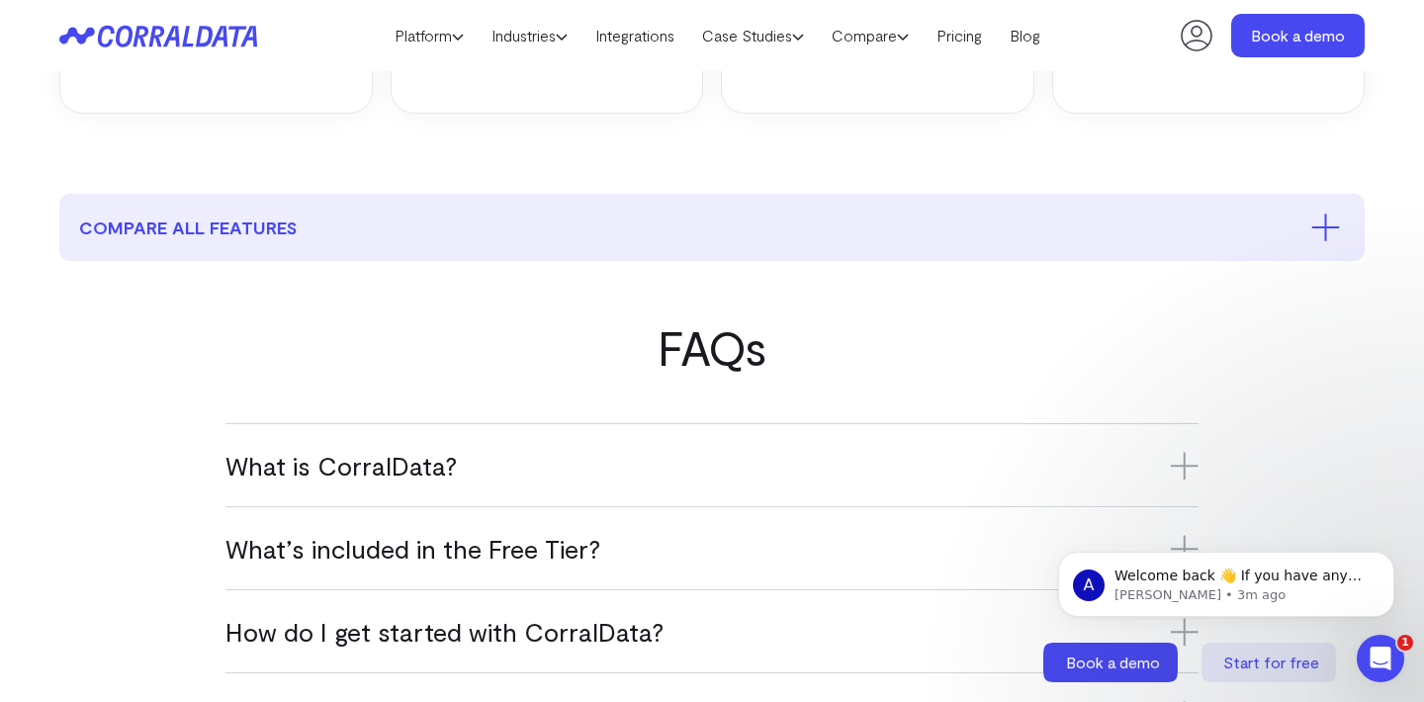
scroll to position [927, 0]
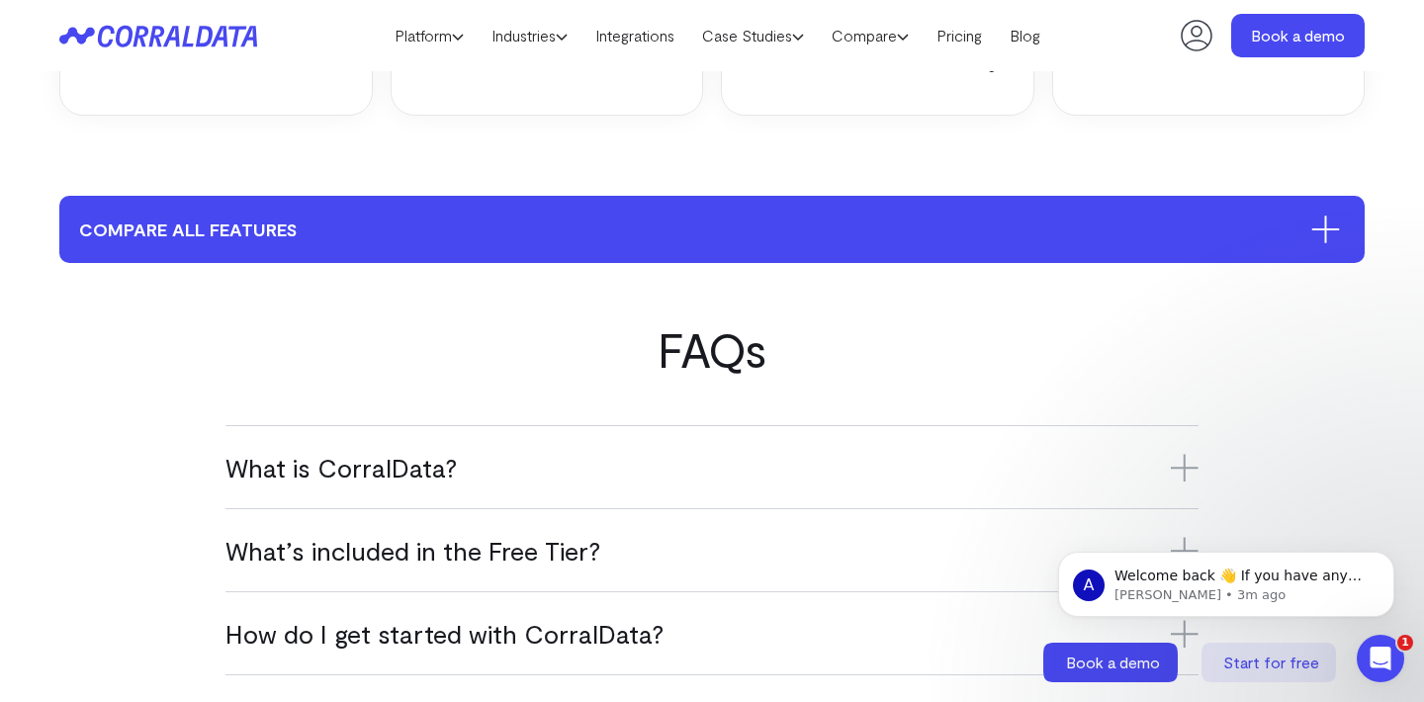
click at [669, 250] on button "compare all features" at bounding box center [711, 229] width 1305 height 67
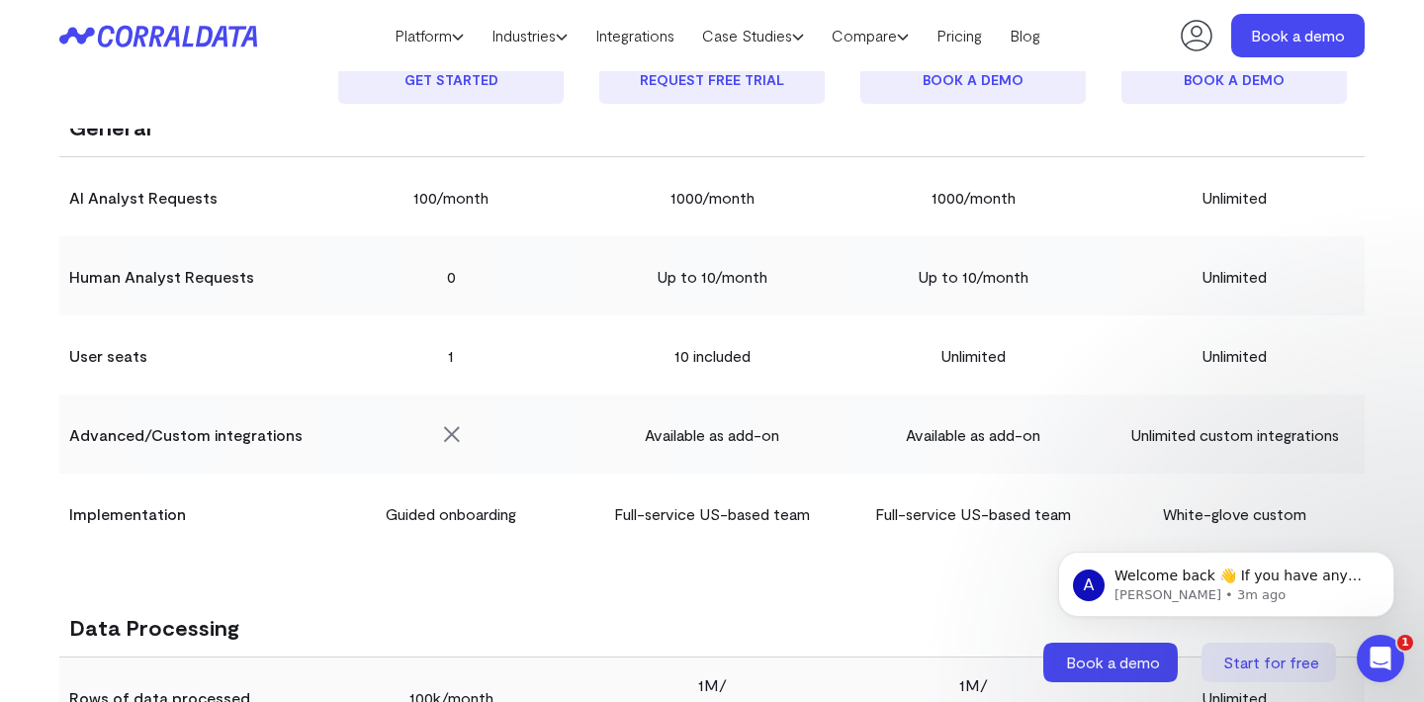
scroll to position [1278, 0]
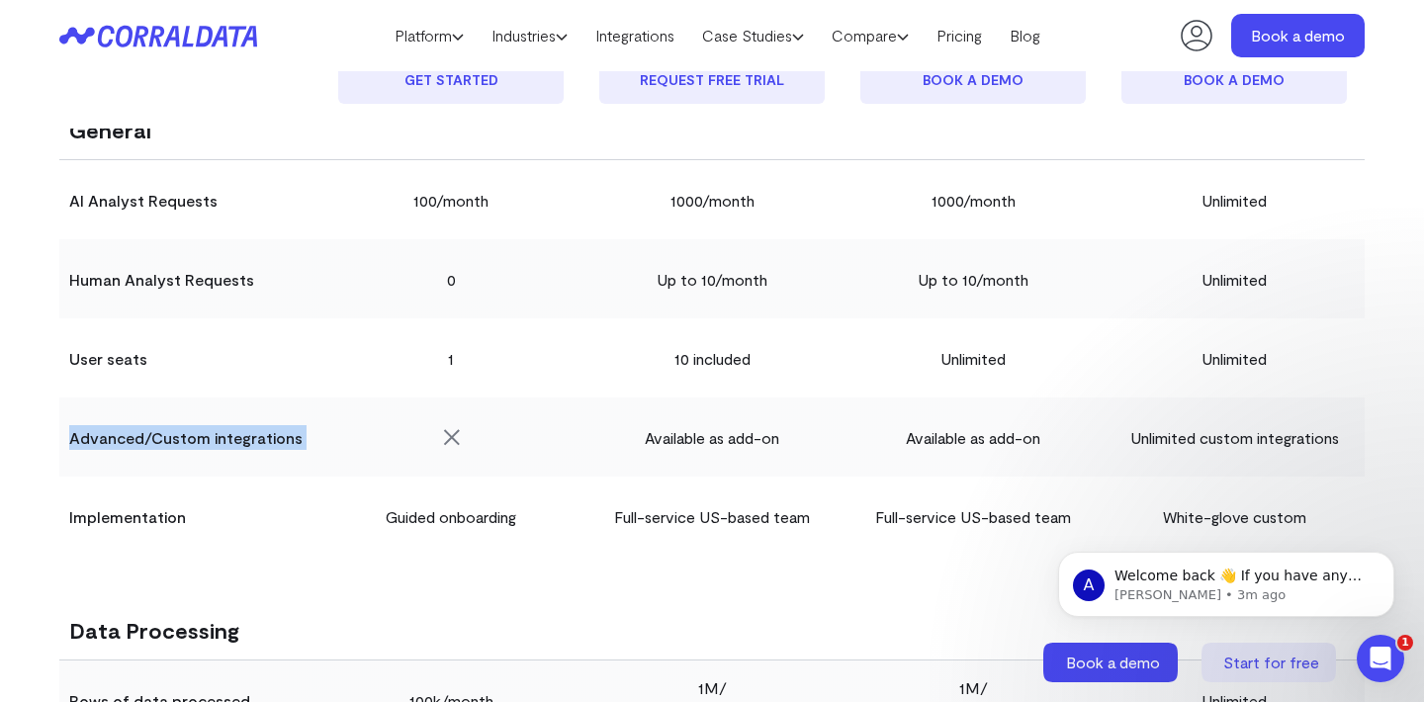
drag, startPoint x: 69, startPoint y: 441, endPoint x: 339, endPoint y: 442, distance: 269.9
click at [339, 442] on tr "Advanced/Custom integrations Available as add-on Available as add-on Unlimited …" at bounding box center [711, 436] width 1305 height 79
click at [339, 442] on td at bounding box center [450, 436] width 261 height 79
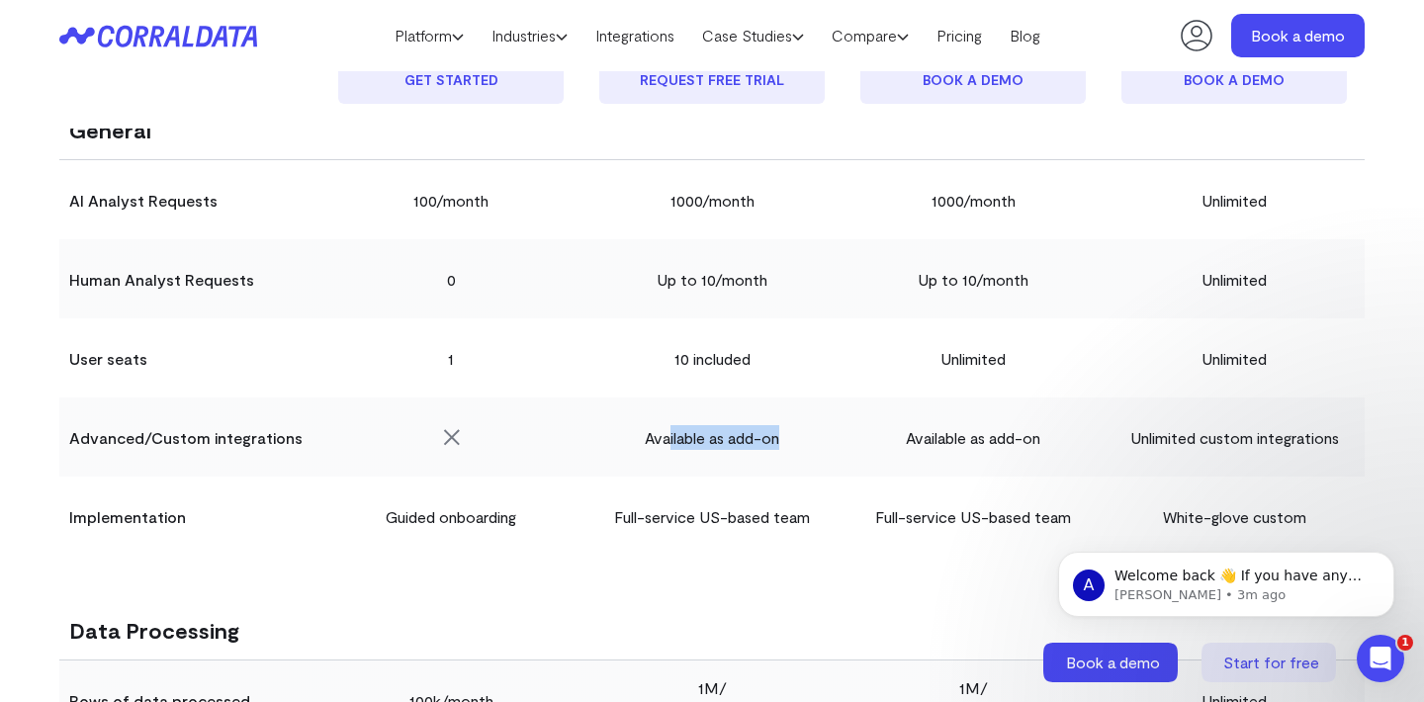
drag, startPoint x: 668, startPoint y: 444, endPoint x: 778, endPoint y: 444, distance: 109.8
click at [778, 444] on td "Available as add-on" at bounding box center [711, 436] width 261 height 79
drag, startPoint x: 778, startPoint y: 444, endPoint x: 640, endPoint y: 444, distance: 138.4
click at [640, 444] on td "Available as add-on" at bounding box center [711, 436] width 261 height 79
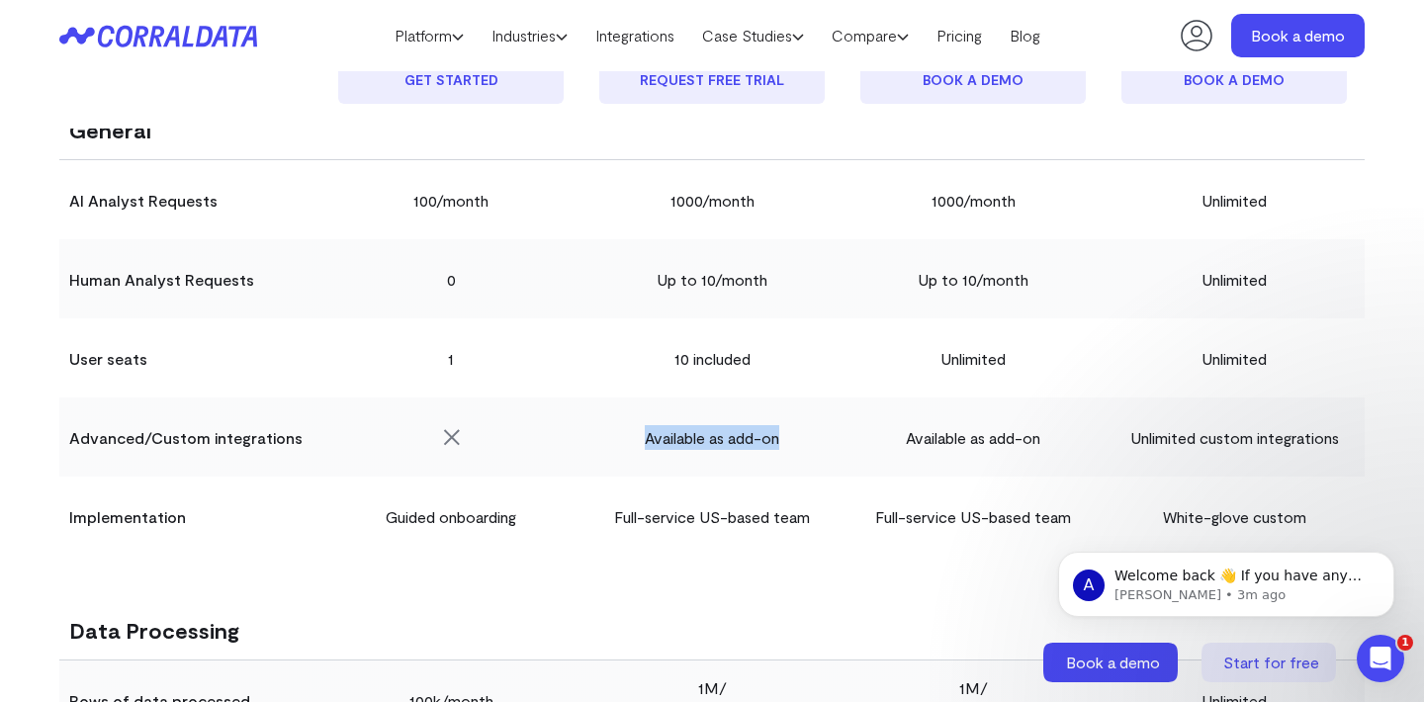
click at [640, 444] on td "Available as add-on" at bounding box center [711, 436] width 261 height 79
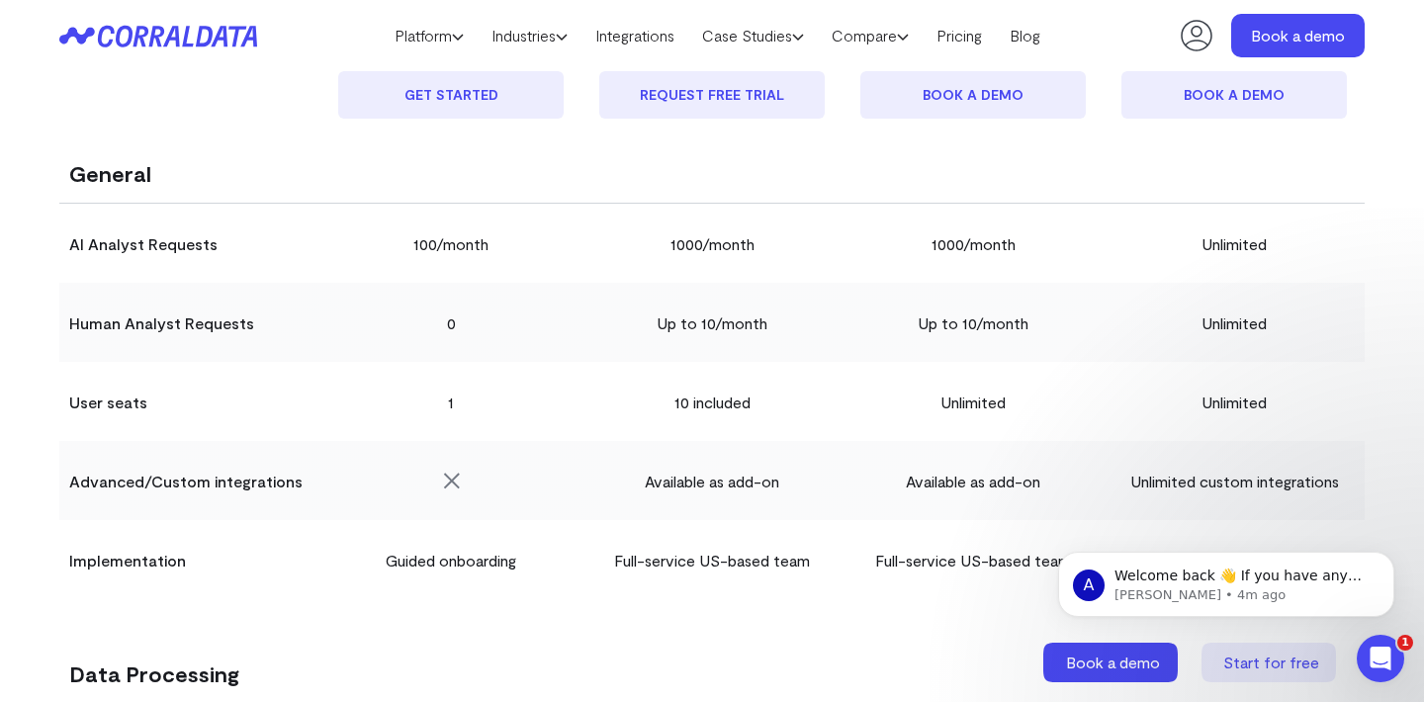
scroll to position [1252, 0]
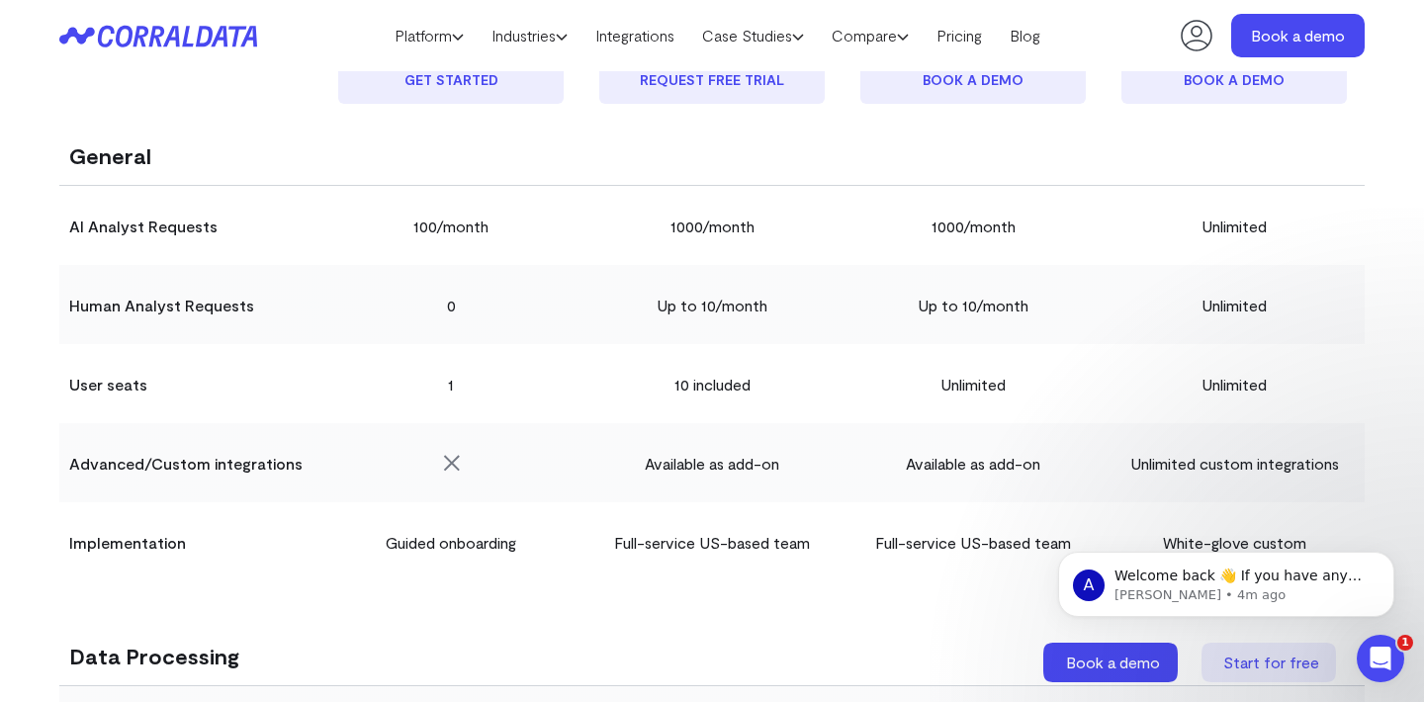
drag, startPoint x: 198, startPoint y: 474, endPoint x: 277, endPoint y: 462, distance: 80.0
click at [277, 462] on th "Advanced/Custom integrations" at bounding box center [189, 462] width 261 height 79
drag, startPoint x: 641, startPoint y: 464, endPoint x: 801, endPoint y: 466, distance: 160.2
click at [801, 466] on td "Available as add-on" at bounding box center [711, 462] width 261 height 79
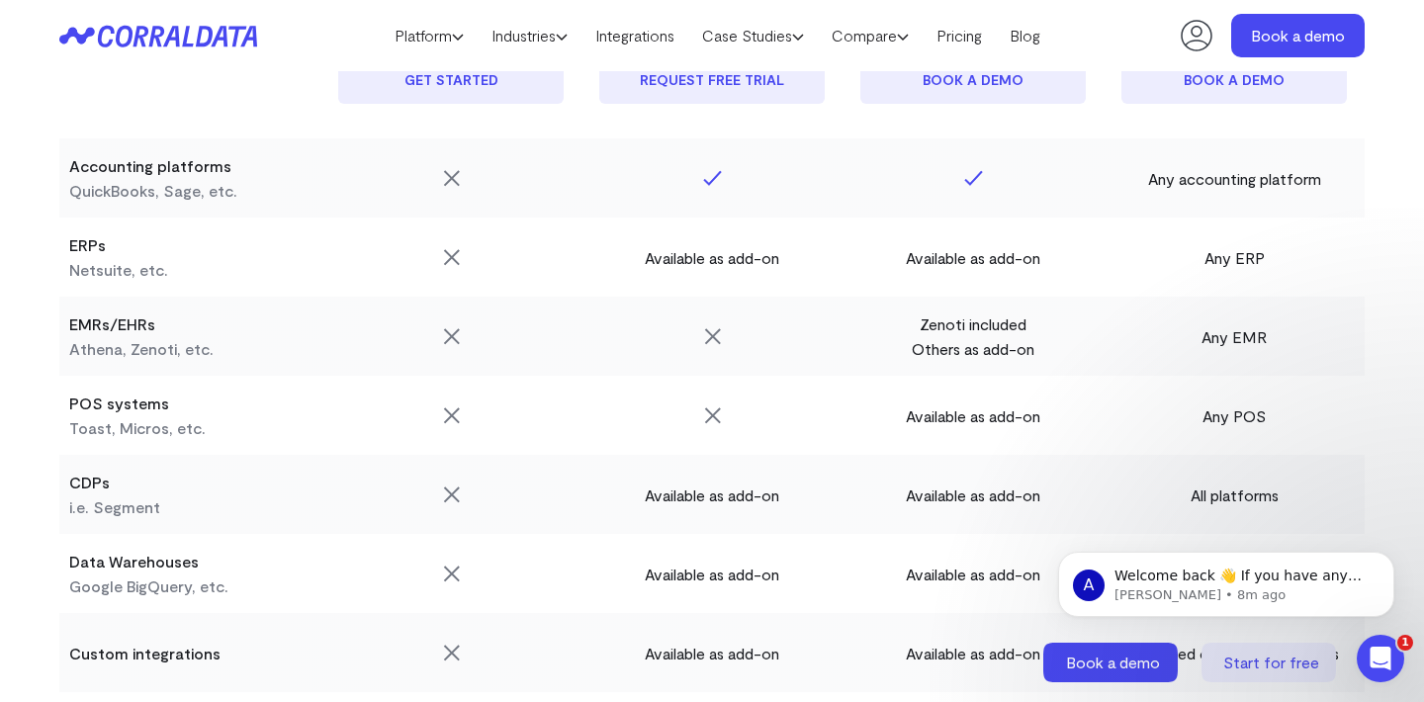
scroll to position [2113, 0]
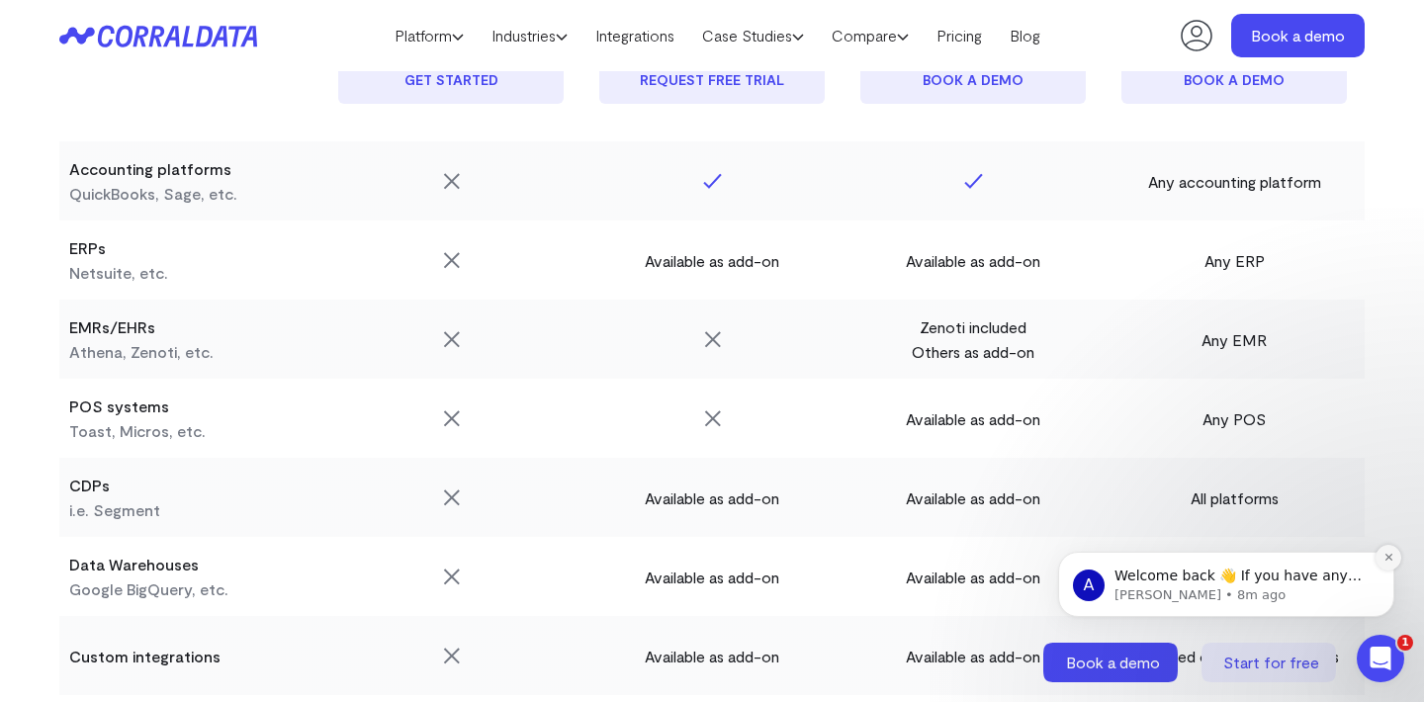
click at [1387, 560] on icon "Dismiss notification" at bounding box center [1388, 557] width 11 height 11
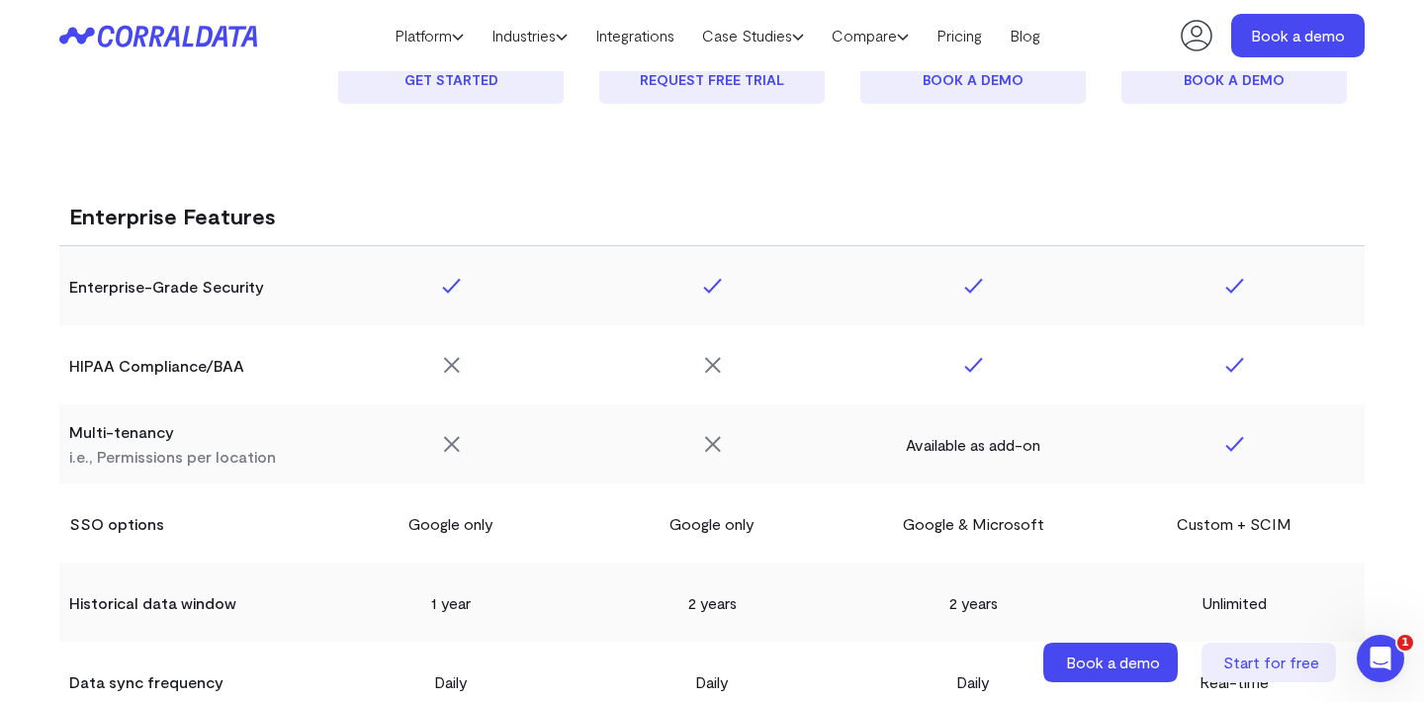
scroll to position [3337, 0]
